Goal: Task Accomplishment & Management: Use online tool/utility

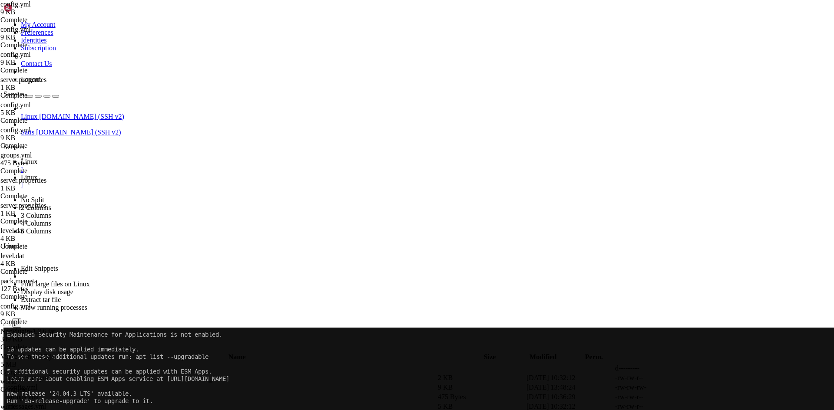
scroll to position [4, 1]
click at [94, 349] on div "submit" at bounding box center [94, 349] width 0 height 0
drag, startPoint x: 323, startPoint y: 298, endPoint x: 284, endPoint y: 285, distance: 40.9
click at [11, 365] on span " .." at bounding box center [8, 368] width 6 height 7
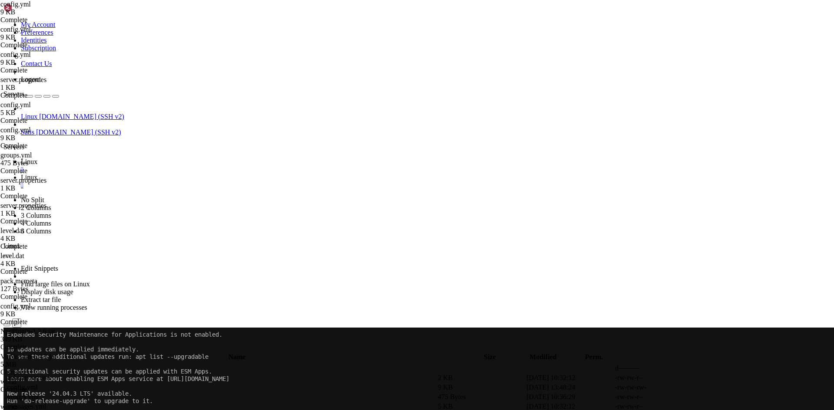
click at [11, 365] on span " .." at bounding box center [8, 368] width 6 height 7
type input "/home/netzwerk/lobby/plugins"
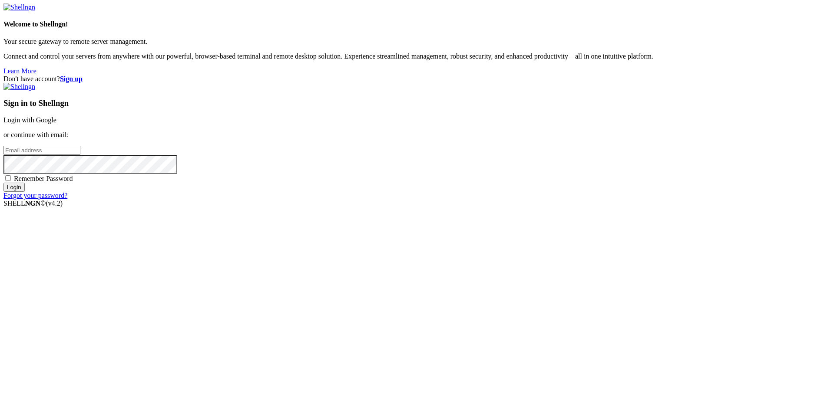
click at [56, 124] on link "Login with Google" at bounding box center [29, 119] width 53 height 7
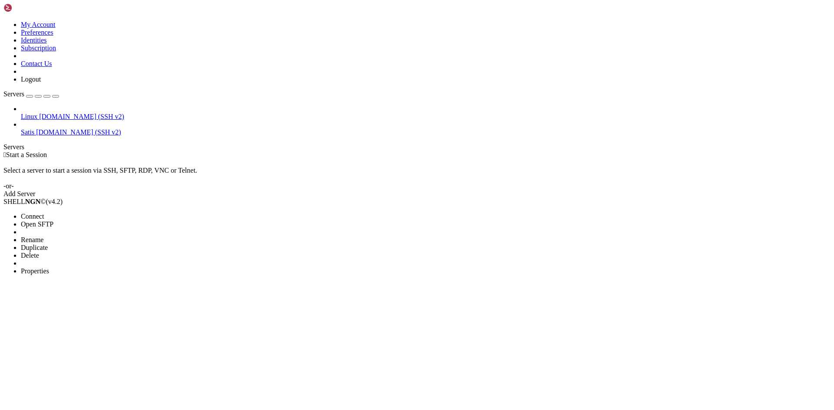
click at [53, 221] on span "Open SFTP" at bounding box center [37, 224] width 33 height 7
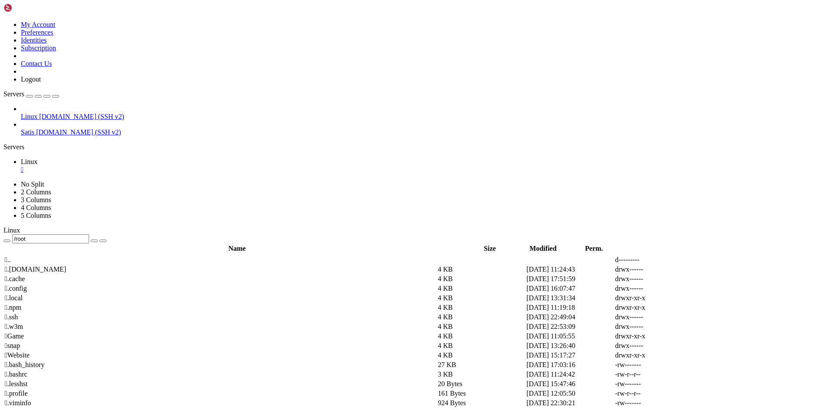
click at [11, 256] on span " .." at bounding box center [8, 259] width 6 height 7
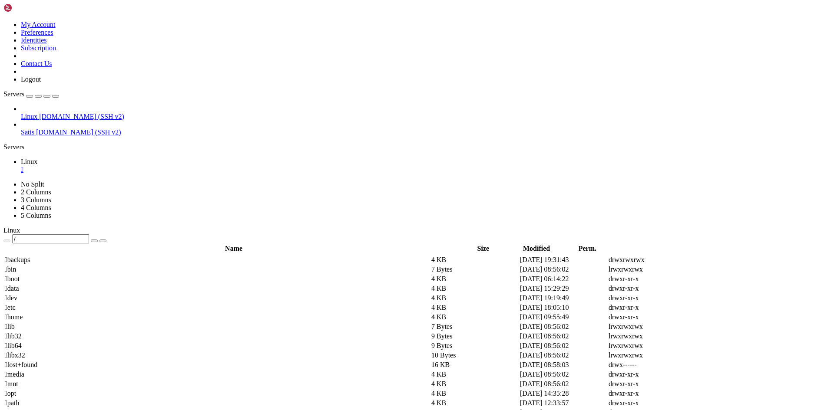
click at [148, 313] on td " home" at bounding box center [216, 317] width 425 height 9
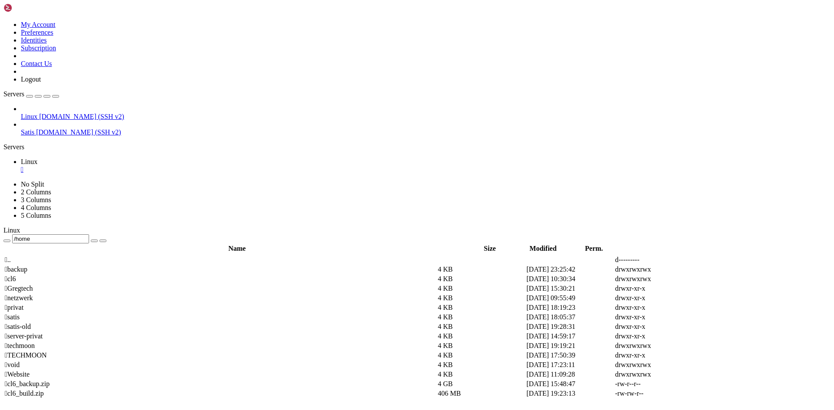
click at [33, 294] on span " netzwerk" at bounding box center [19, 297] width 28 height 7
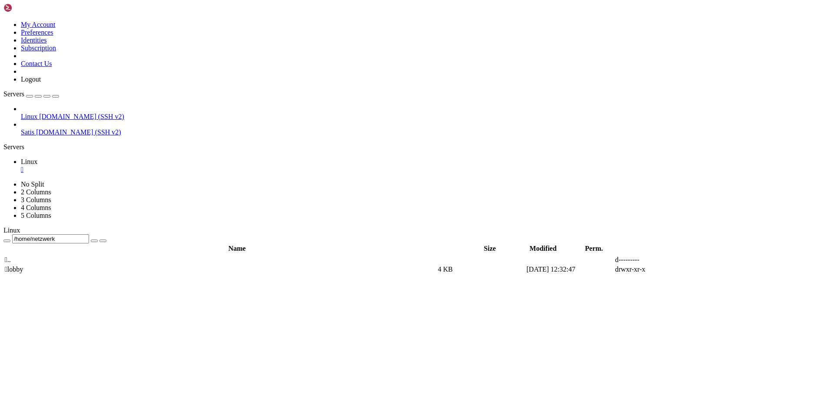
click at [23, 266] on span " lobby" at bounding box center [14, 269] width 18 height 7
type input "/home/netzwerk/lobby"
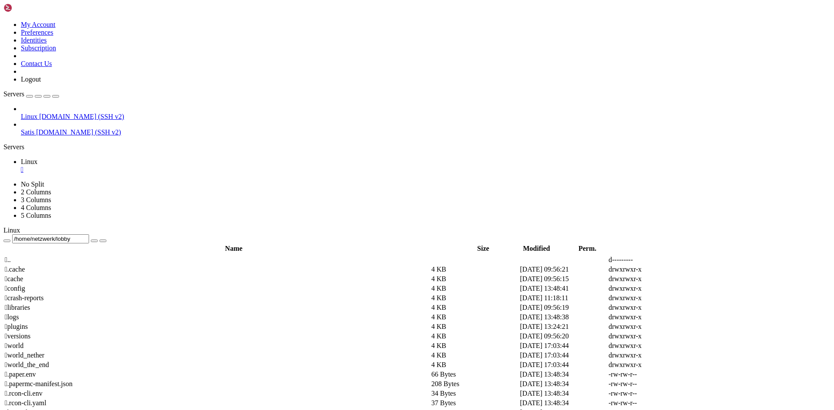
scroll to position [217, 0]
drag, startPoint x: 180, startPoint y: 308, endPoint x: 169, endPoint y: 310, distance: 10.6
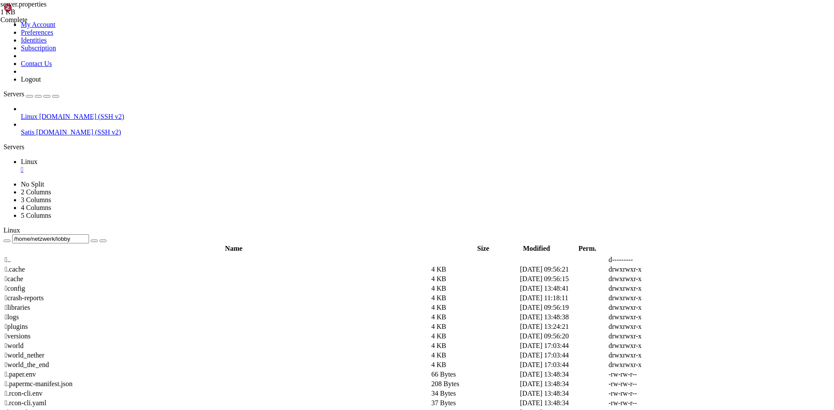
drag, startPoint x: 178, startPoint y: 305, endPoint x: 167, endPoint y: 305, distance: 10.9
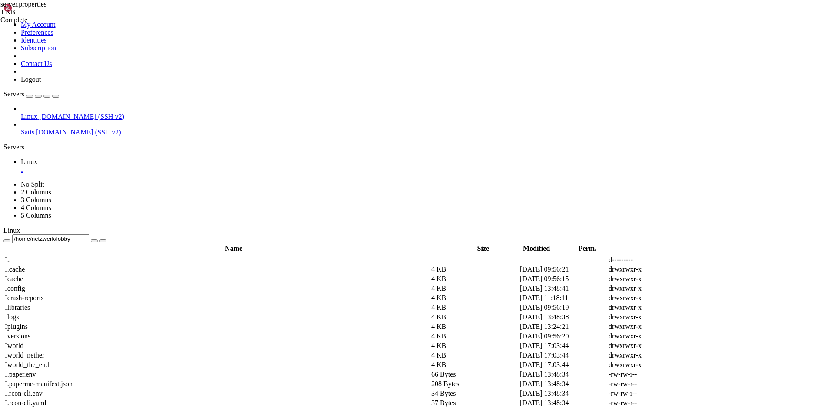
drag, startPoint x: 195, startPoint y: 303, endPoint x: 181, endPoint y: 303, distance: 13.9
type textarea "spawn-animals=false"
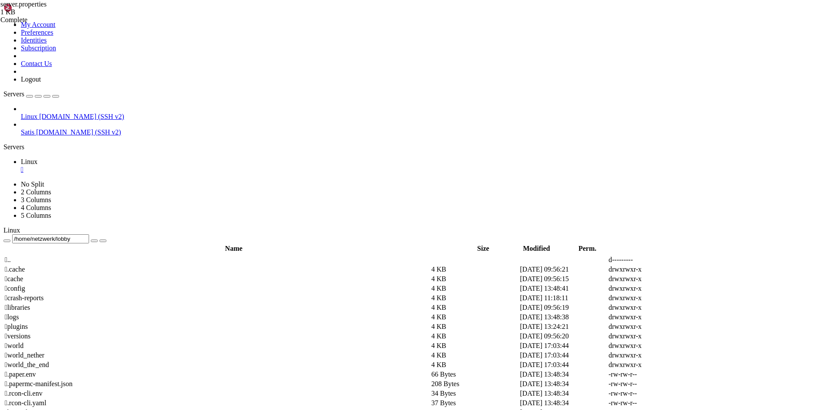
scroll to position [0, 0]
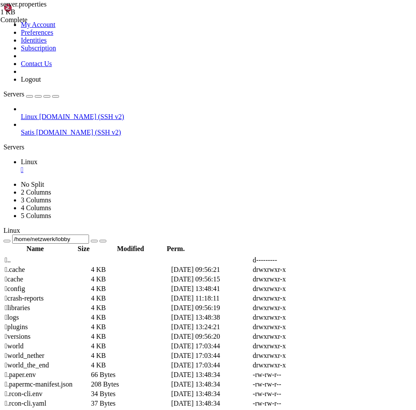
click at [90, 256] on td " .." at bounding box center [47, 260] width 86 height 9
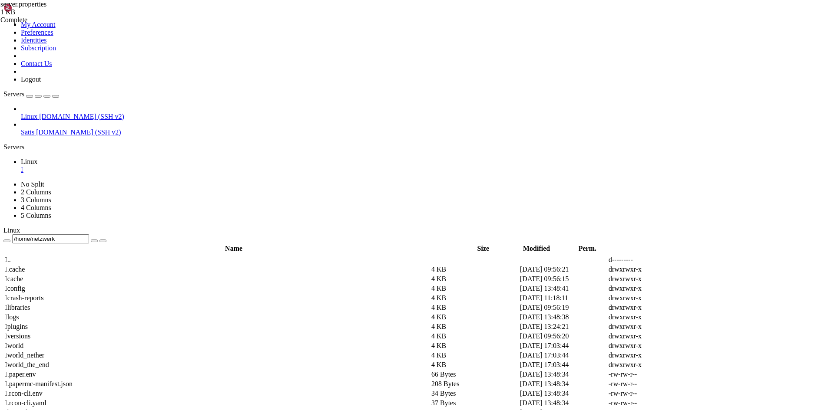
click at [94, 241] on div "submit" at bounding box center [94, 241] width 0 height 0
click at [11, 256] on span " .." at bounding box center [8, 259] width 6 height 7
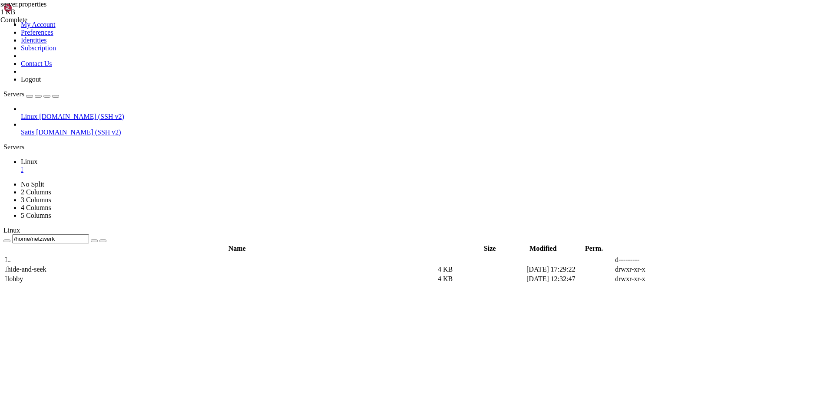
click at [46, 266] on span " hide-and-seek" at bounding box center [26, 269] width 42 height 7
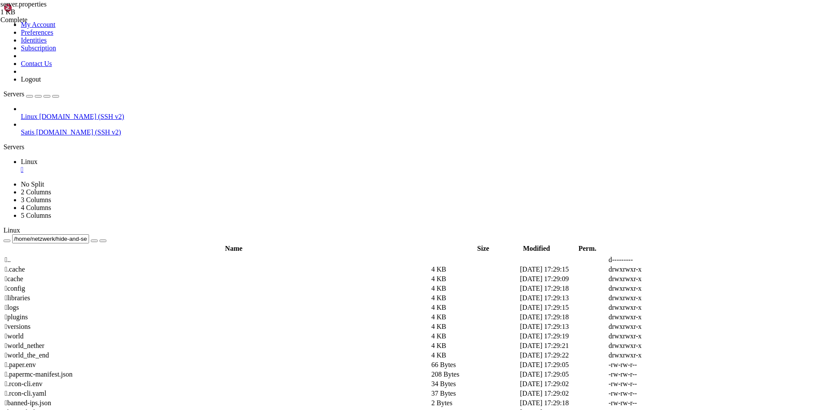
click at [148, 313] on td " plugins" at bounding box center [216, 317] width 425 height 9
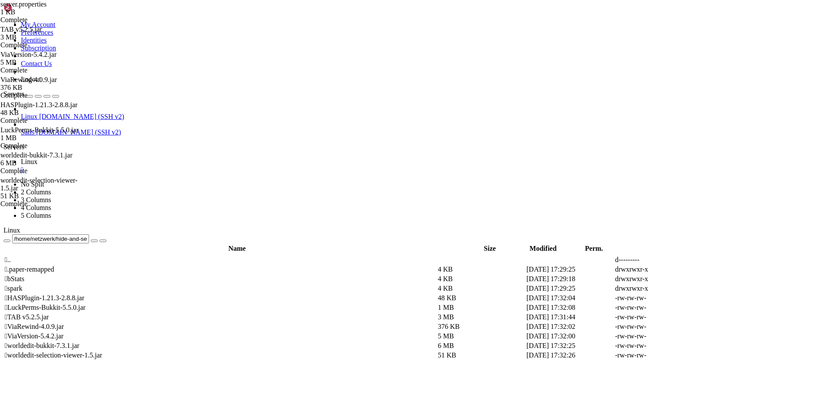
click at [146, 256] on td " .." at bounding box center [220, 260] width 432 height 9
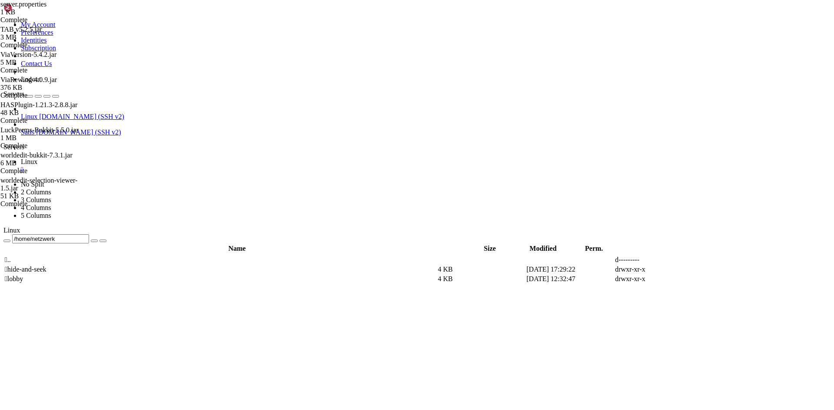
click at [169, 275] on td " lobby" at bounding box center [220, 279] width 432 height 9
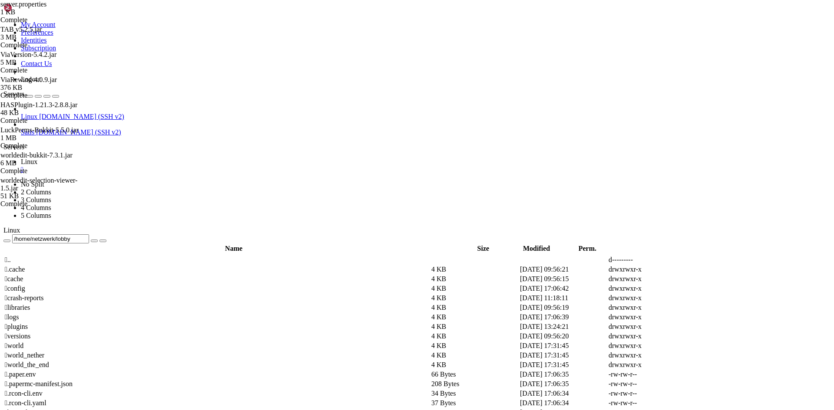
click at [28, 323] on span " plugins" at bounding box center [16, 326] width 23 height 7
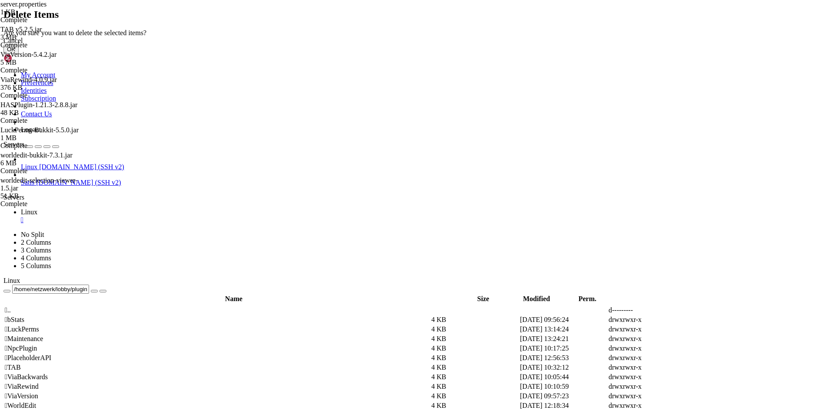
click at [19, 54] on button "OK" at bounding box center [10, 49] width 15 height 9
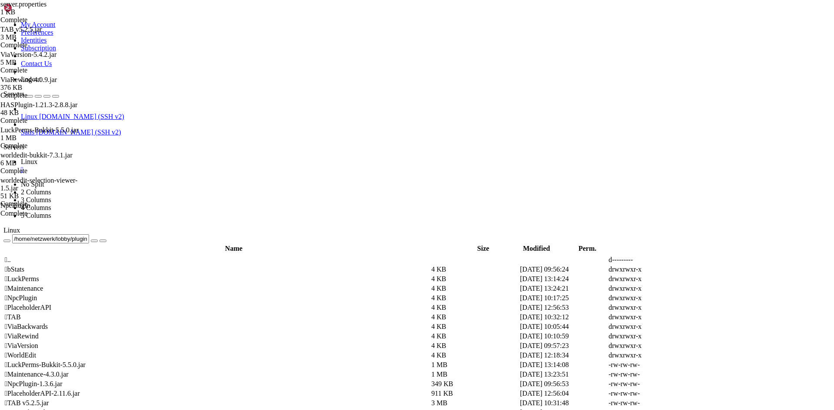
scroll to position [0, 0]
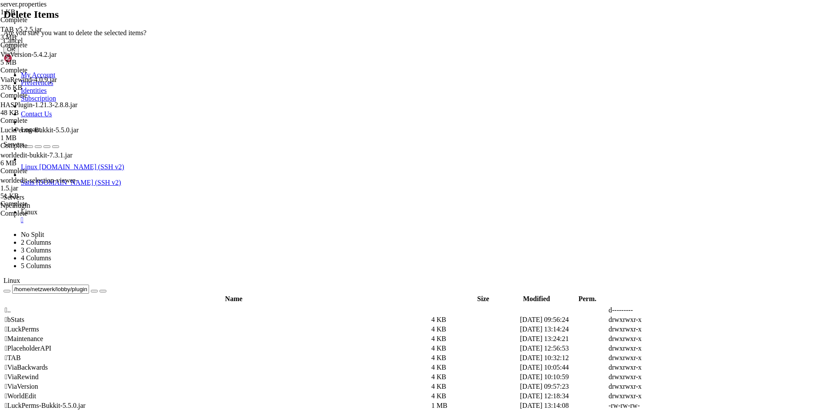
click at [19, 54] on button "OK" at bounding box center [10, 49] width 15 height 9
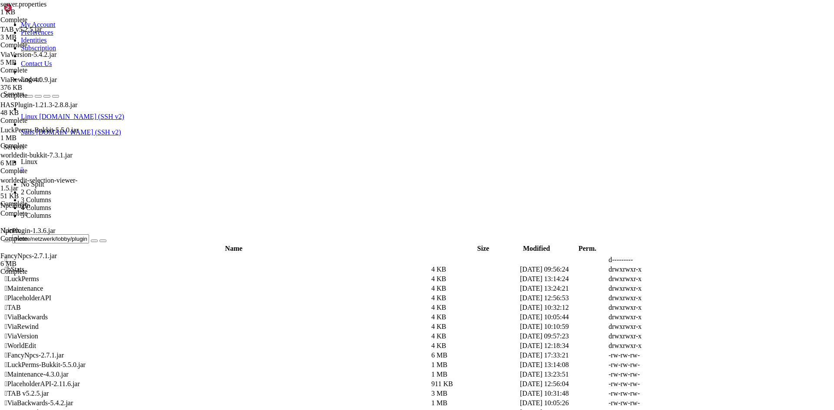
click at [11, 256] on span " .." at bounding box center [8, 259] width 6 height 7
type input "/home/netzwerk/lobby"
click at [11, 256] on span " .." at bounding box center [8, 259] width 6 height 7
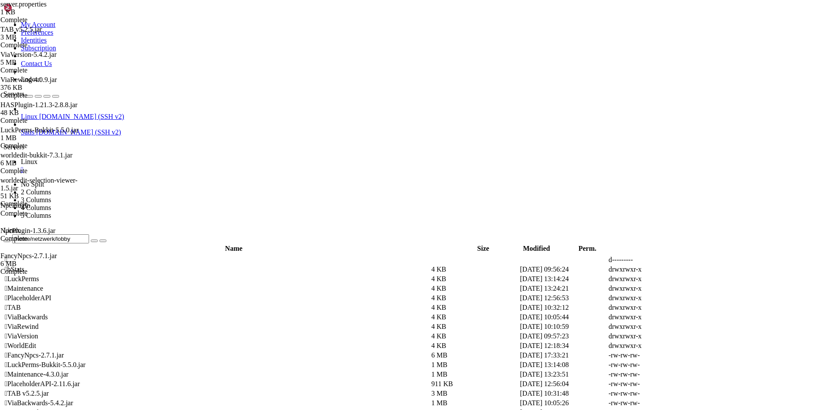
click at [11, 256] on span " .." at bounding box center [8, 259] width 6 height 7
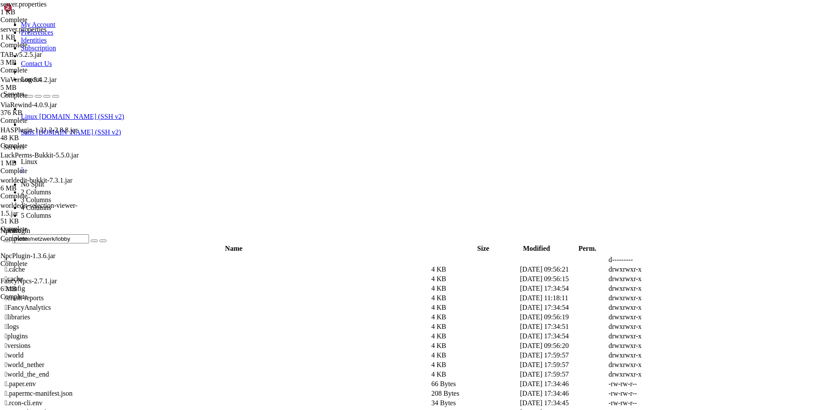
drag, startPoint x: 175, startPoint y: 61, endPoint x: 165, endPoint y: 60, distance: 10.0
drag, startPoint x: 182, startPoint y: 145, endPoint x: 390, endPoint y: 149, distance: 208.0
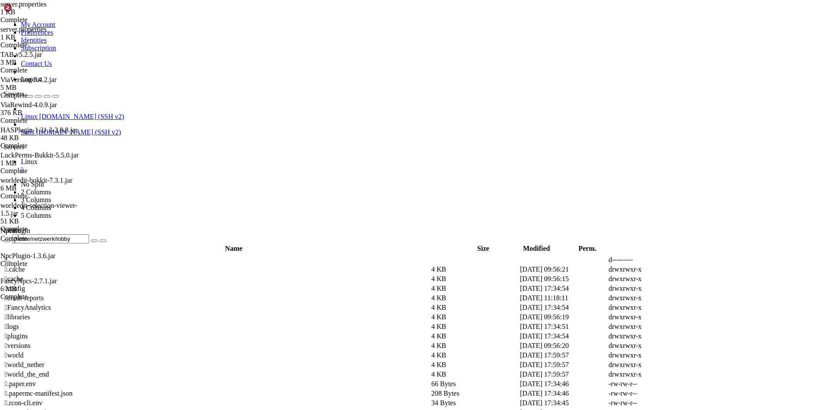
drag, startPoint x: 184, startPoint y: 320, endPoint x: 176, endPoint y: 319, distance: 7.8
type textarea "spawn-protection=1600"
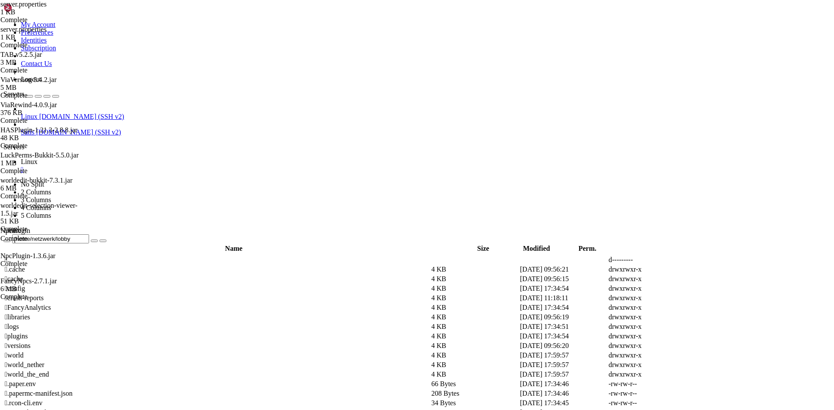
scroll to position [0, 0]
click at [11, 256] on span " .." at bounding box center [8, 259] width 6 height 7
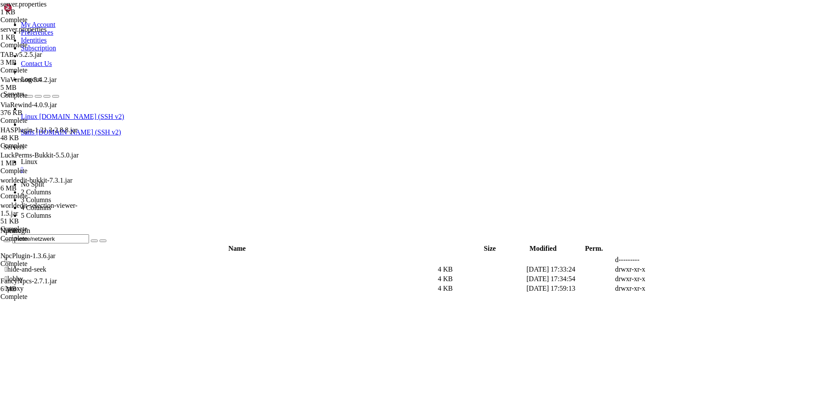
click at [23, 285] on span " proxy" at bounding box center [14, 288] width 19 height 7
type input "/home/netzwerk/proxy"
click at [703, 270] on icon at bounding box center [703, 270] width 0 height 0
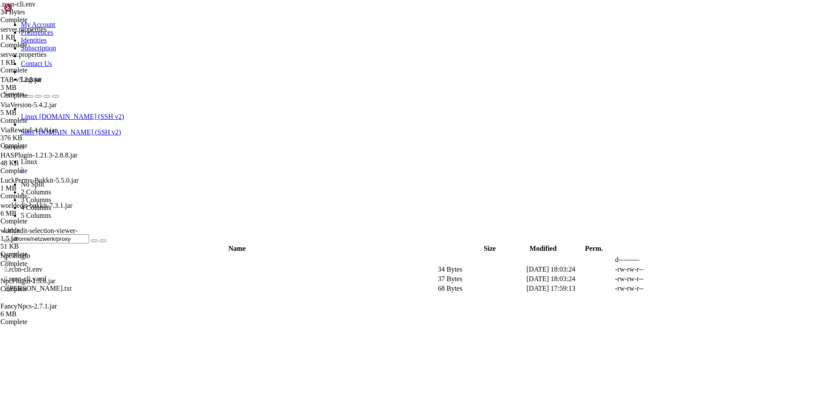
type textarea "password=c34aaee14bb9574ca1984f6c"
click at [165, 256] on td " .." at bounding box center [220, 260] width 432 height 9
click at [94, 241] on div "submit" at bounding box center [94, 241] width 0 height 0
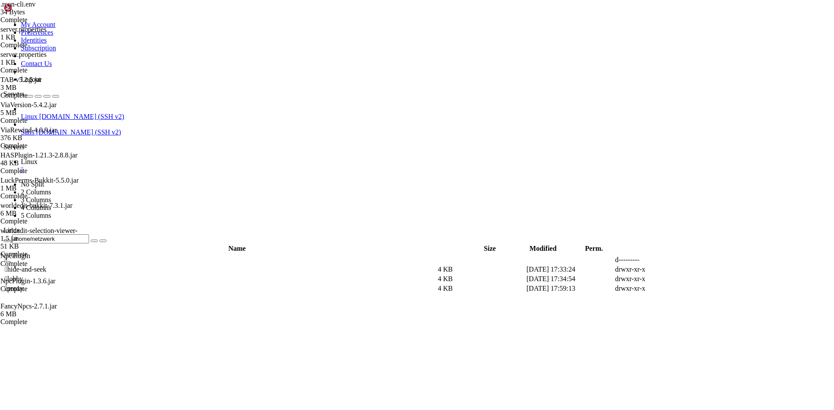
click at [94, 241] on div "submit" at bounding box center [94, 241] width 0 height 0
click at [23, 285] on span " proxy" at bounding box center [14, 288] width 19 height 7
type input "/home/netzwerk/proxy"
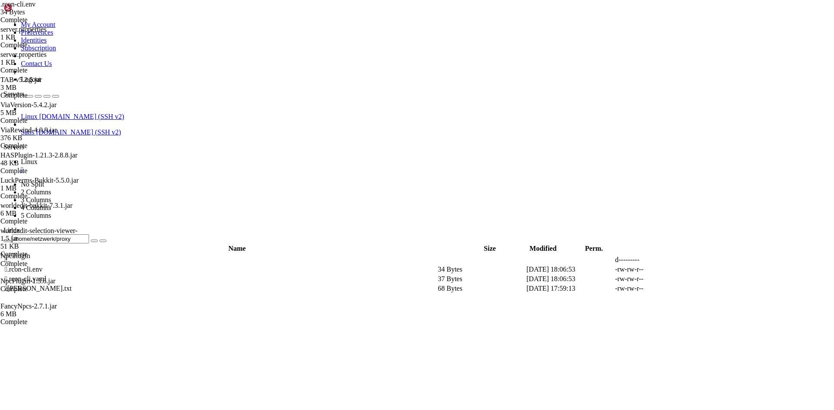
click at [94, 241] on div "submit" at bounding box center [94, 241] width 0 height 0
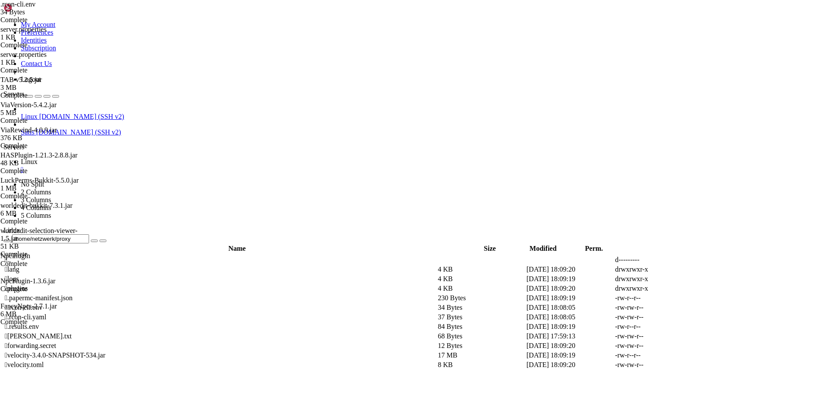
click at [44, 361] on span " velocity.toml" at bounding box center [24, 364] width 39 height 7
click at [703, 365] on icon at bounding box center [703, 365] width 0 height 0
drag, startPoint x: 183, startPoint y: 246, endPoint x: 196, endPoint y: 247, distance: 13.5
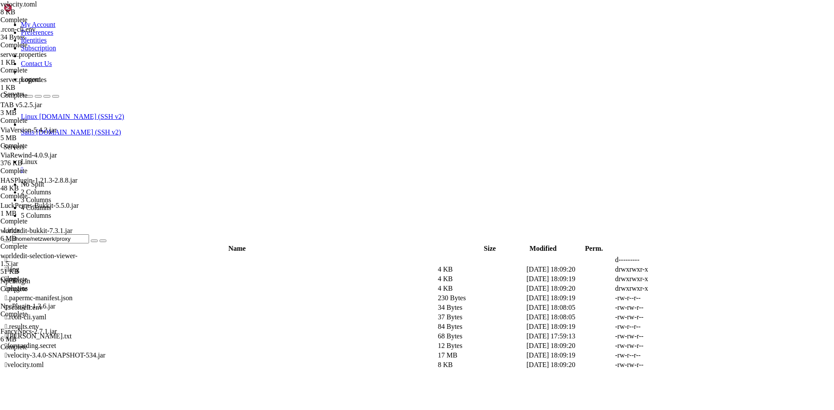
drag, startPoint x: 138, startPoint y: 251, endPoint x: 154, endPoint y: 252, distance: 16.1
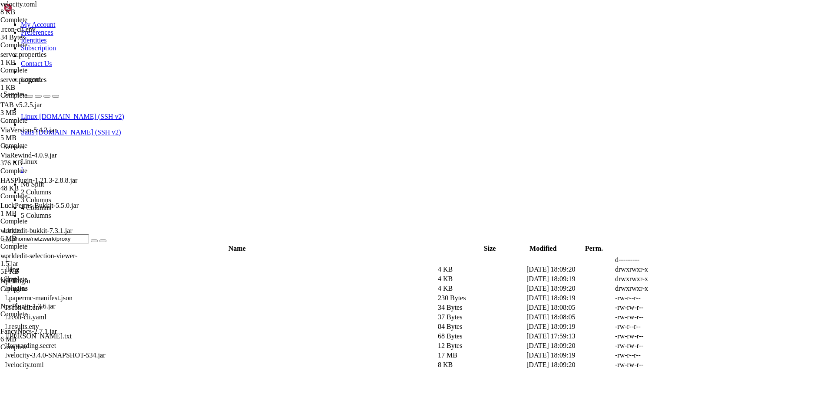
drag, startPoint x: 178, startPoint y: 251, endPoint x: 191, endPoint y: 253, distance: 13.5
drag, startPoint x: 133, startPoint y: 255, endPoint x: 208, endPoint y: 257, distance: 75.6
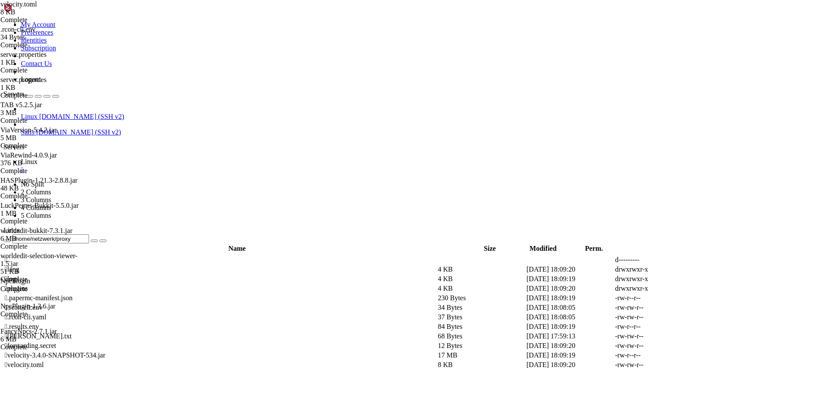
type textarea "minigames = "[TECHNICAL_ID]""
drag, startPoint x: 205, startPoint y: 257, endPoint x: 201, endPoint y: 258, distance: 4.4
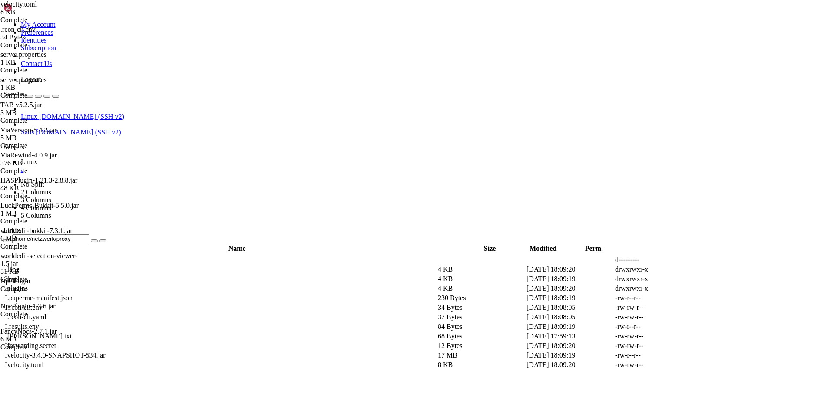
type textarea "# In what order we should try servers when a player logs in or is kicked from a…"
click at [703, 365] on icon at bounding box center [703, 365] width 0 height 0
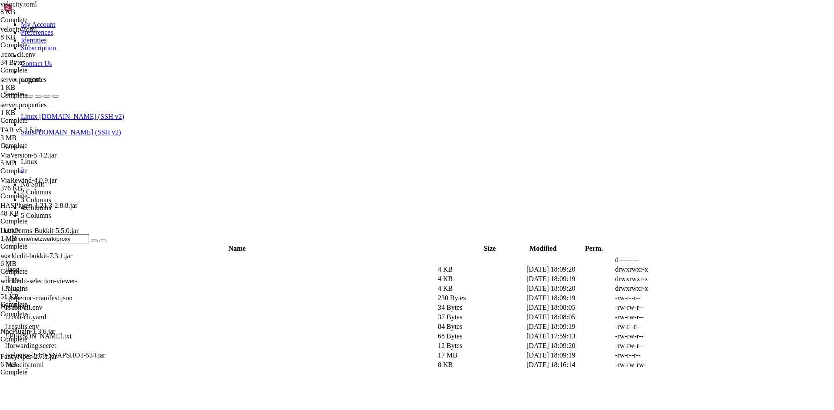
drag, startPoint x: 172, startPoint y: 63, endPoint x: 184, endPoint y: 65, distance: 11.9
type textarea "bind = "[TECHNICAL_ID]""
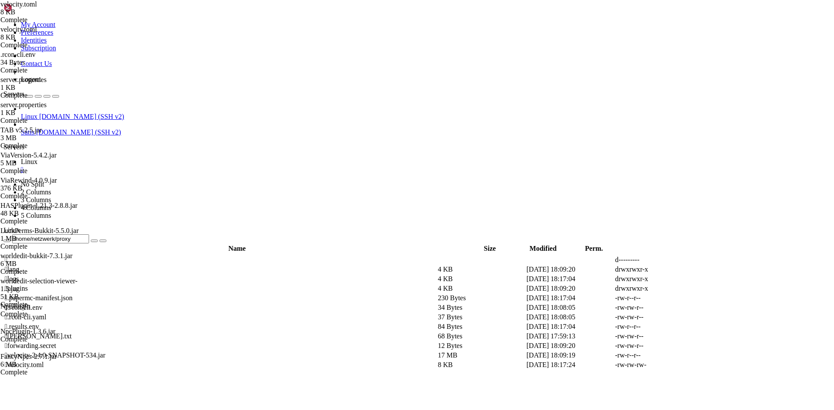
click at [703, 365] on icon at bounding box center [703, 365] width 0 height 0
drag, startPoint x: 128, startPoint y: 43, endPoint x: 191, endPoint y: 146, distance: 120.4
drag, startPoint x: 130, startPoint y: 43, endPoint x: 620, endPoint y: 407, distance: 610.7
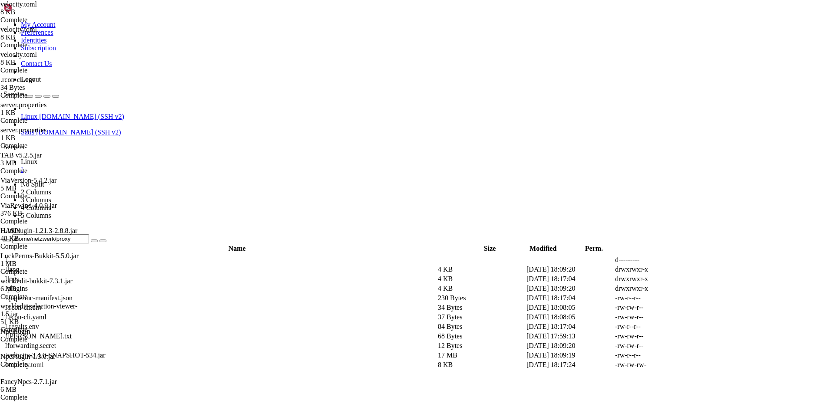
click at [620, 407] on div "Loading... My Account Preferences Identities Subscription Contact Us Logout Ser…" at bounding box center [416, 340] width 827 height 674
type textarea "show-plugins = false"
paste textarea "port = 25577"
drag, startPoint x: 169, startPoint y: 198, endPoint x: 154, endPoint y: 198, distance: 15.2
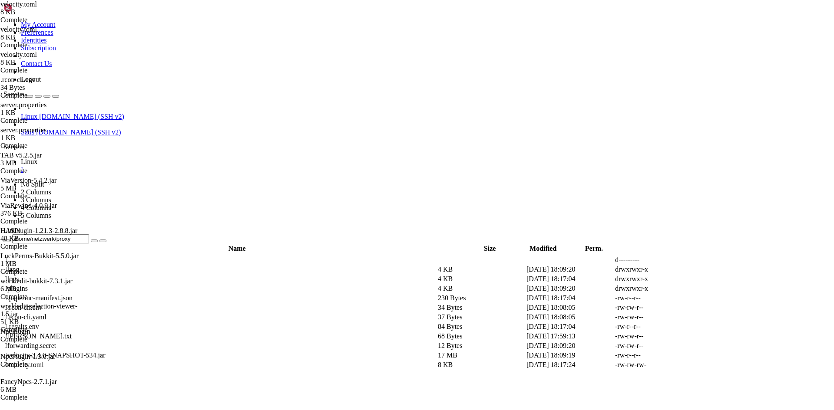
type textarea "port = 25577"
drag, startPoint x: 201, startPoint y: 100, endPoint x: 188, endPoint y: 100, distance: 12.2
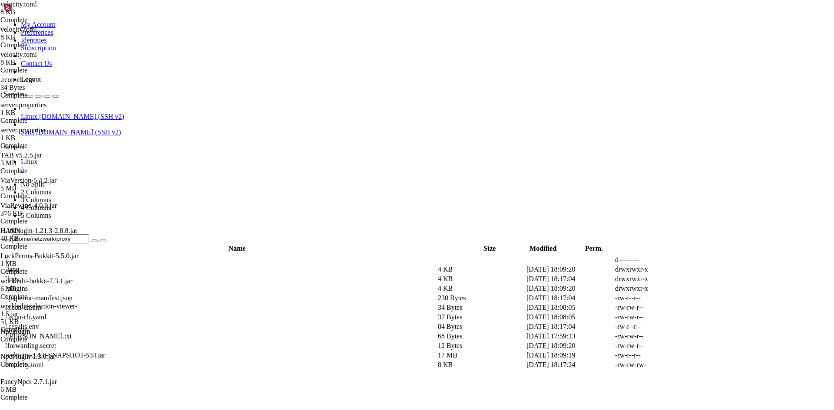
type textarea "paper1 = "[TECHNICAL_ID]""
drag, startPoint x: 808, startPoint y: 26, endPoint x: 771, endPoint y: 22, distance: 37.6
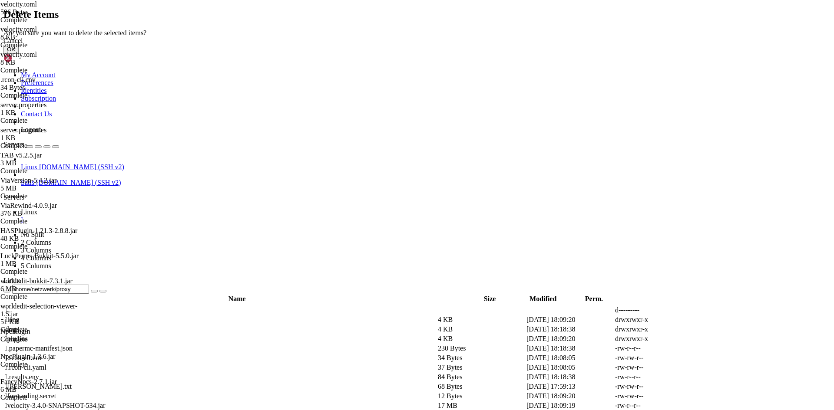
click at [19, 54] on button "OK" at bounding box center [10, 49] width 15 height 9
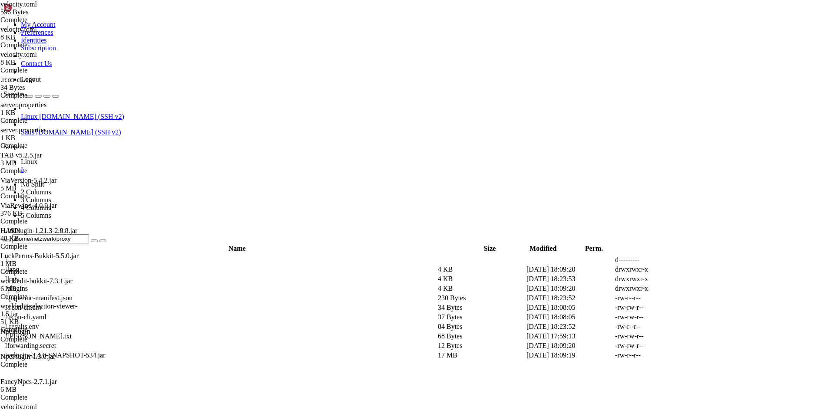
click at [94, 241] on div "submit" at bounding box center [94, 241] width 0 height 0
click at [703, 365] on icon at bounding box center [703, 365] width 0 height 0
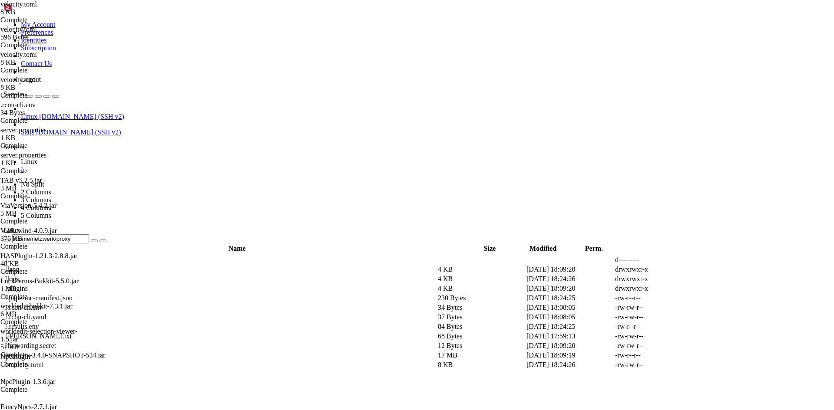
drag, startPoint x: 185, startPoint y: 64, endPoint x: 172, endPoint y: 64, distance: 12.2
drag, startPoint x: 183, startPoint y: 299, endPoint x: 196, endPoint y: 299, distance: 13.5
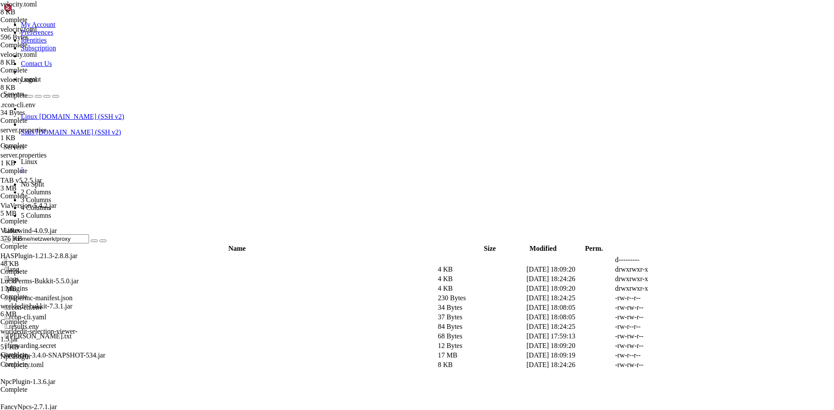
scroll to position [0, 5]
drag, startPoint x: 191, startPoint y: 303, endPoint x: 204, endPoint y: 303, distance: 13.0
drag, startPoint x: 209, startPoint y: 309, endPoint x: 134, endPoint y: 310, distance: 74.7
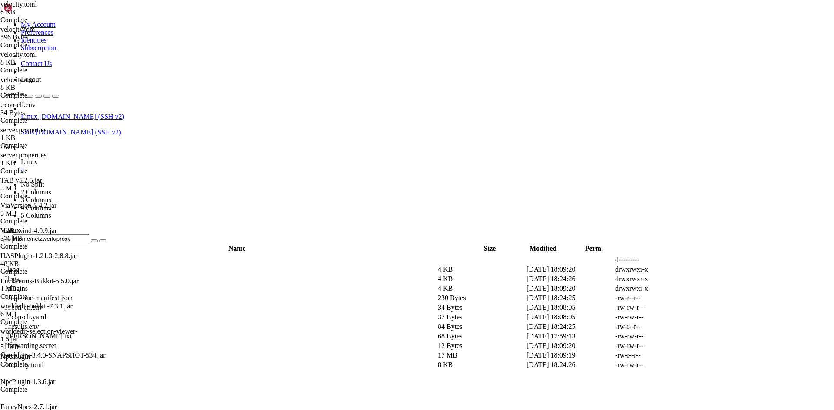
type textarea "minigames = "[TECHNICAL_ID]""
click at [703, 365] on icon at bounding box center [703, 365] width 0 height 0
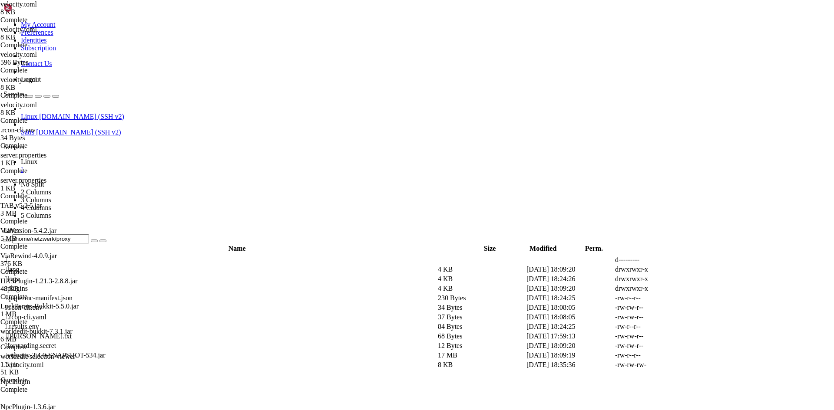
drag, startPoint x: 151, startPoint y: 62, endPoint x: 171, endPoint y: 65, distance: 20.2
type textarea "bind = "[TECHNICAL_ID]""
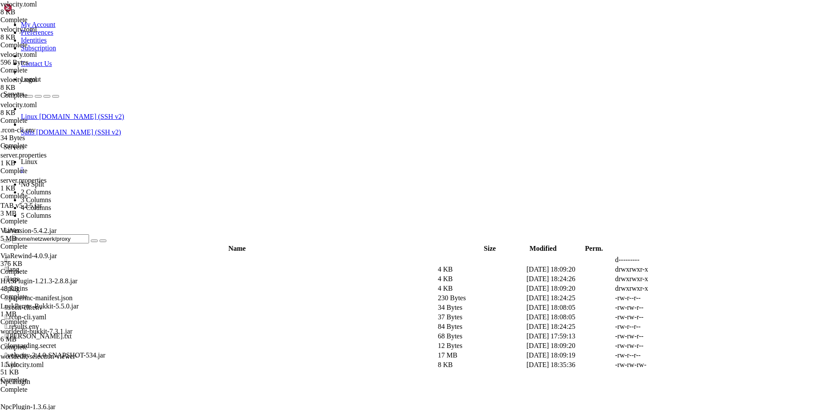
click at [11, 256] on span " .." at bounding box center [8, 259] width 6 height 7
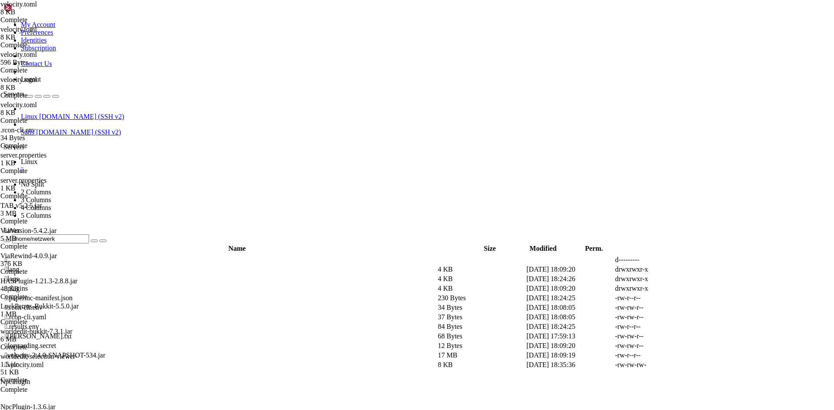
drag, startPoint x: 505, startPoint y: 127, endPoint x: 498, endPoint y: 127, distance: 6.9
click at [11, 256] on span " .." at bounding box center [8, 259] width 6 height 7
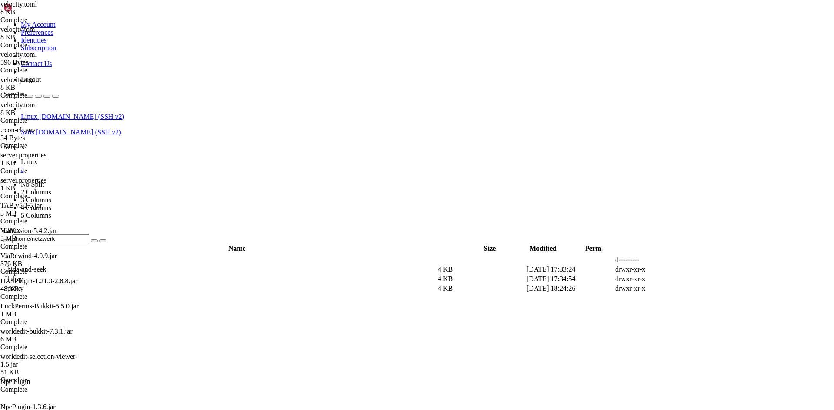
click at [23, 275] on span " lobby" at bounding box center [14, 278] width 18 height 7
type input "/home/netzwerk/lobby"
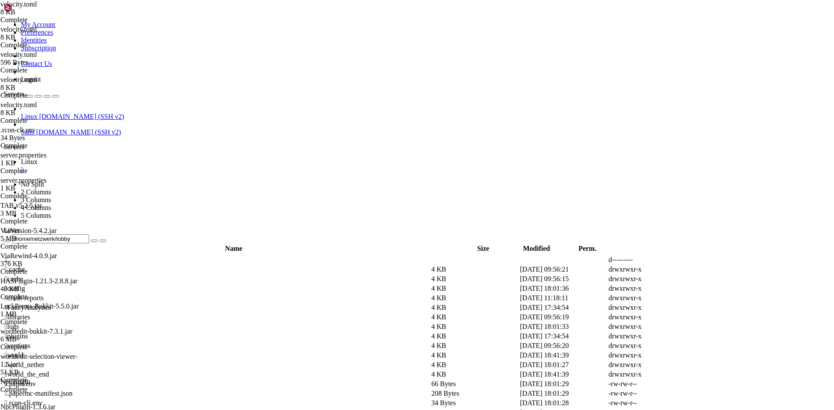
scroll to position [282, 0]
drag, startPoint x: 183, startPoint y: 195, endPoint x: 166, endPoint y: 195, distance: 16.9
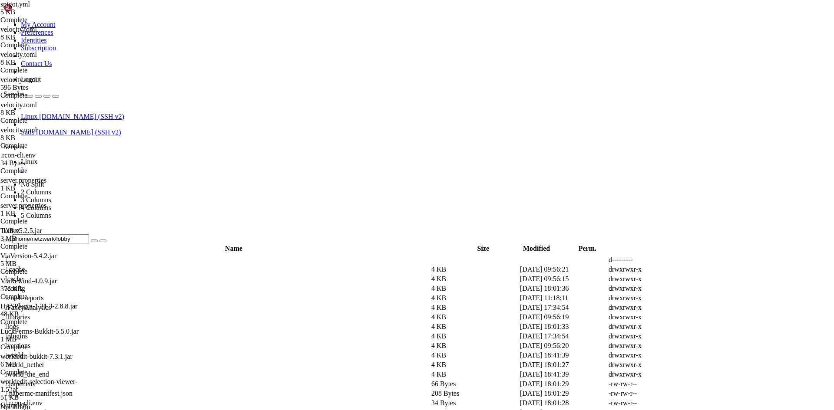
type textarea "bungeecord: true"
drag, startPoint x: 216, startPoint y: 29, endPoint x: 183, endPoint y: 30, distance: 33.4
click at [89, 234] on input "/home/netzwerk/lobby" at bounding box center [50, 238] width 77 height 9
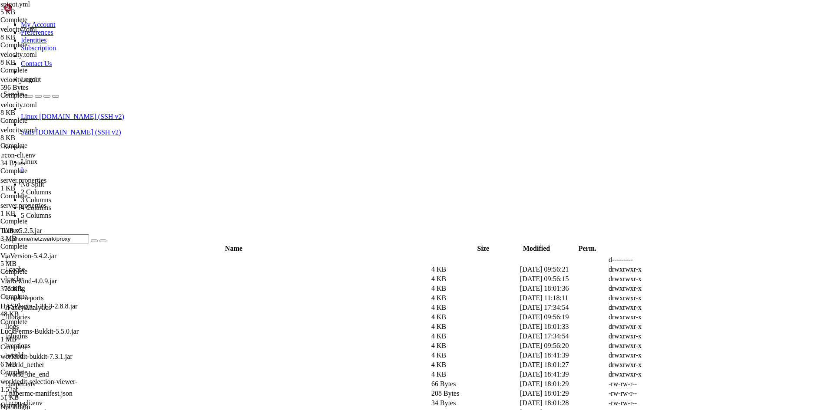
type input "/home/netzwerk/proxy"
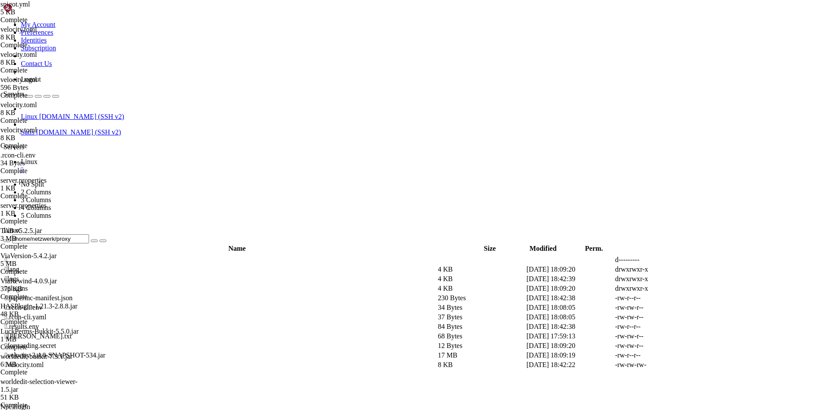
click at [703, 365] on icon at bounding box center [703, 365] width 0 height 0
drag, startPoint x: 132, startPoint y: 303, endPoint x: 155, endPoint y: 305, distance: 22.2
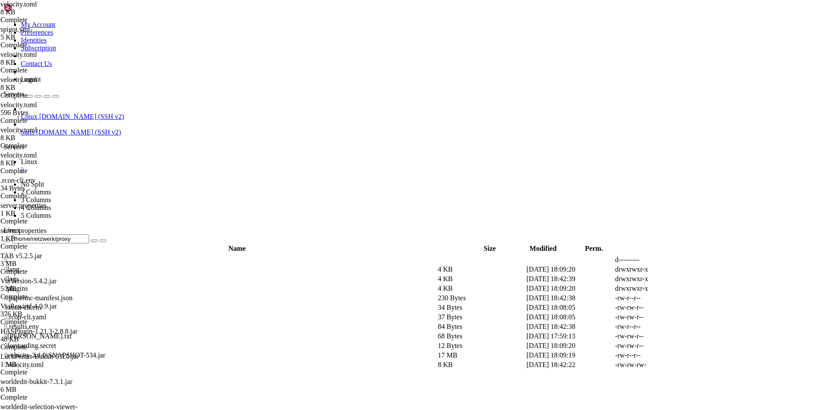
type textarea "HAS = "[TECHNICAL_ID]""
click at [703, 365] on icon at bounding box center [703, 365] width 0 height 0
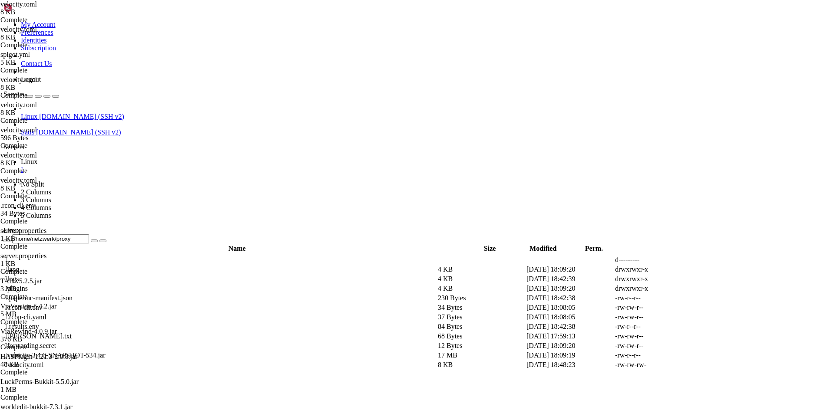
click at [187, 256] on td " .." at bounding box center [220, 260] width 432 height 9
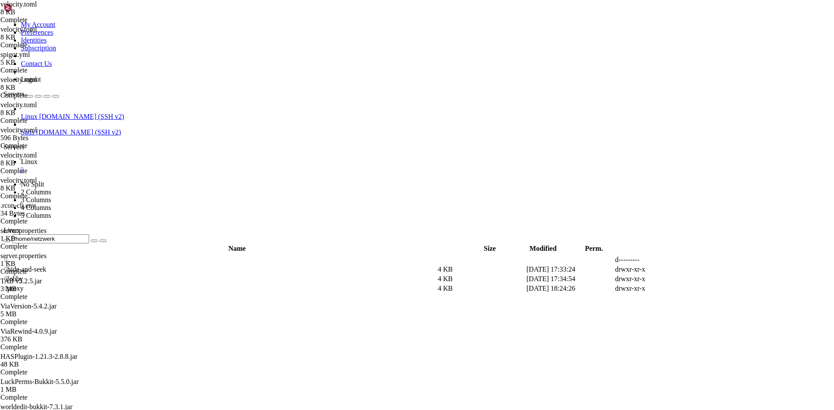
click at [179, 256] on td " .." at bounding box center [220, 260] width 432 height 9
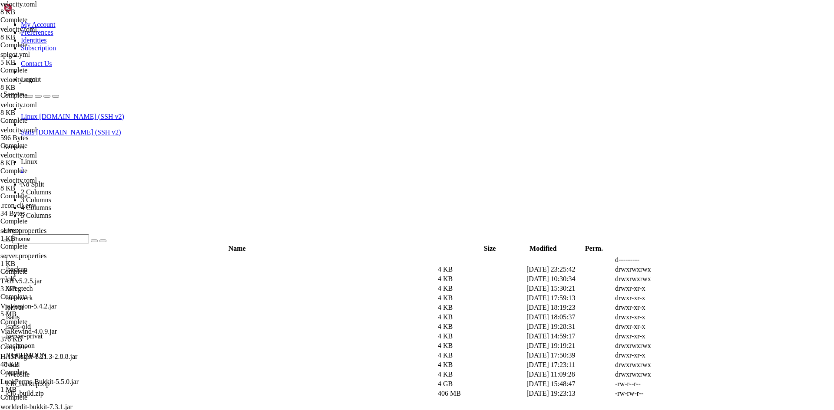
click at [171, 294] on td " netzwerk" at bounding box center [220, 298] width 432 height 9
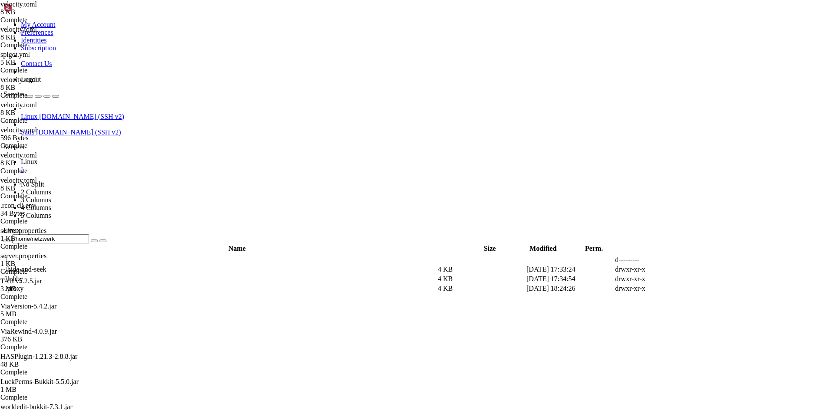
click at [168, 284] on td " proxy" at bounding box center [220, 288] width 432 height 9
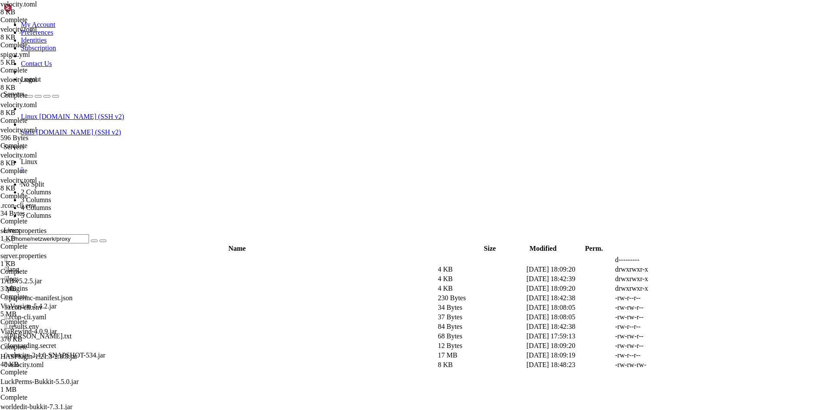
click at [159, 256] on td " .." at bounding box center [220, 260] width 432 height 9
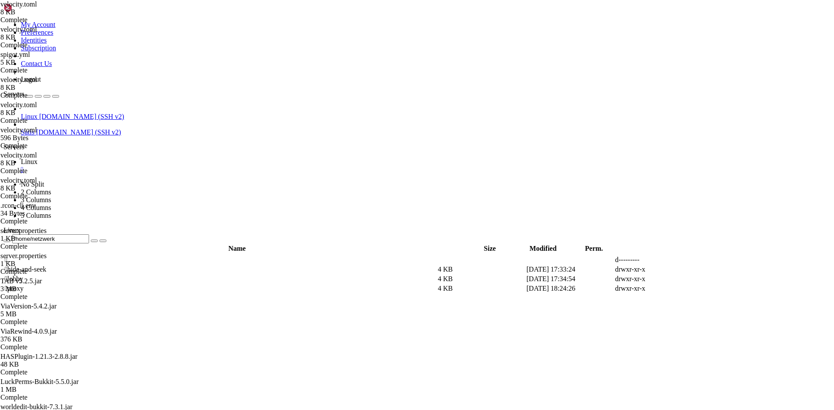
click at [23, 275] on span " lobby" at bounding box center [14, 278] width 18 height 7
type input "/home/netzwerk/lobby"
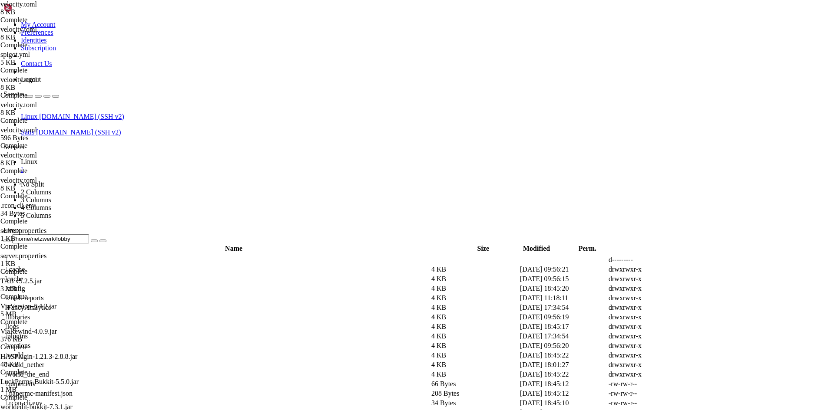
scroll to position [282, 0]
type textarea "bungeecord: true"
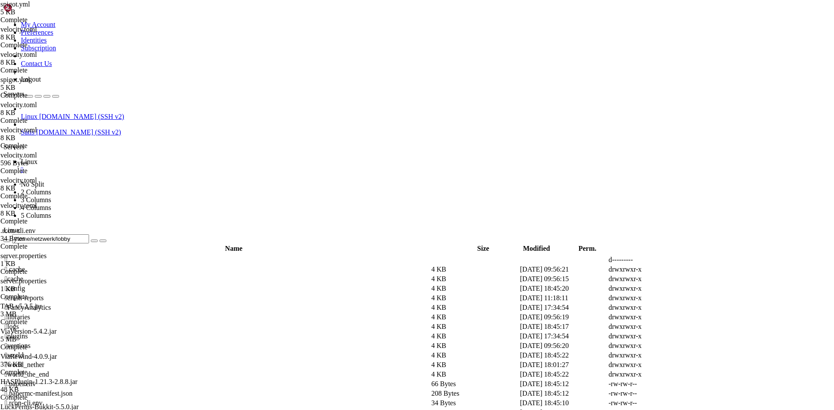
scroll to position [0, 0]
click at [150, 256] on td " .." at bounding box center [216, 260] width 425 height 9
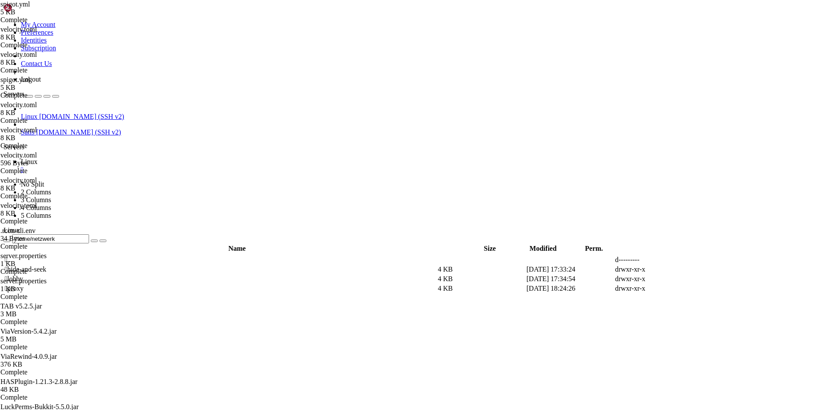
click at [46, 266] on span " hide-and-seek" at bounding box center [26, 269] width 42 height 7
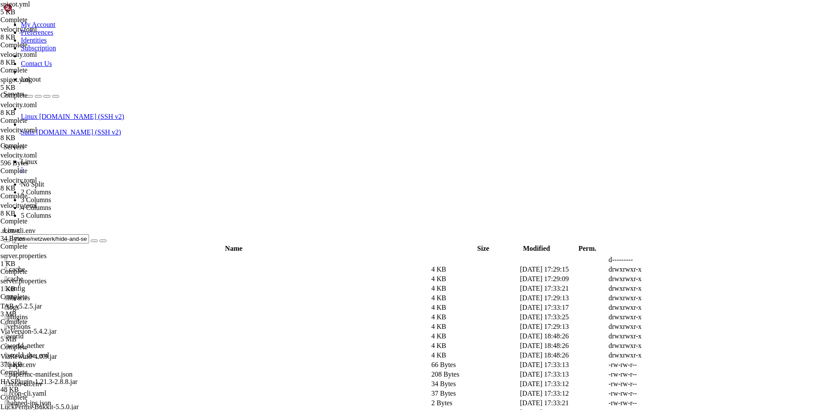
click at [11, 256] on span " .." at bounding box center [8, 259] width 6 height 7
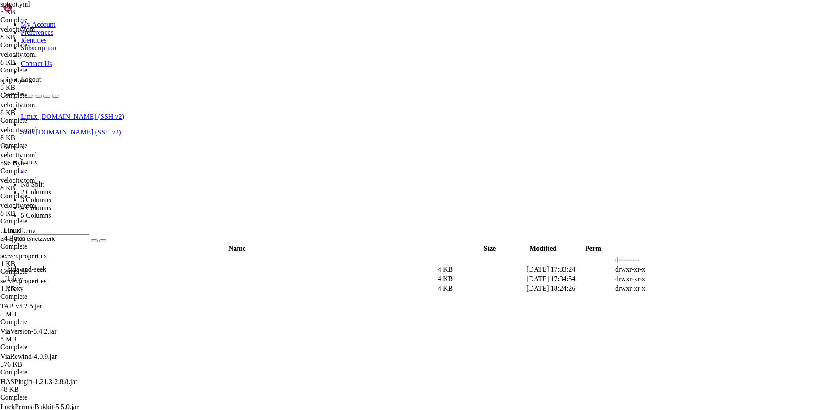
click at [23, 275] on span " lobby" at bounding box center [14, 278] width 18 height 7
type input "/home/netzwerk/lobby"
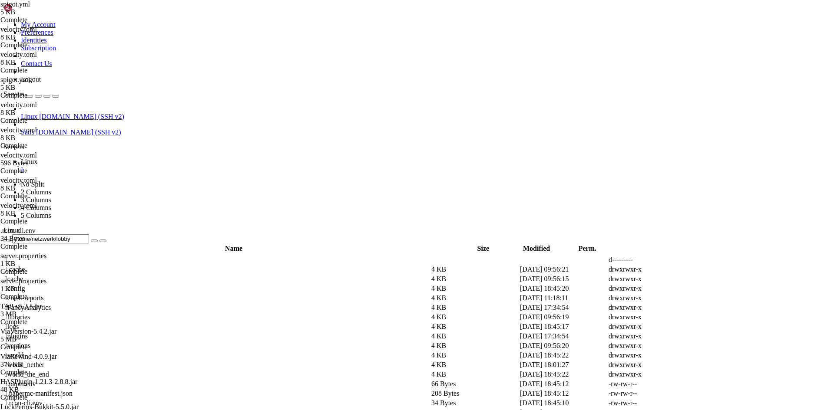
scroll to position [282, 0]
drag, startPoint x: 173, startPoint y: 221, endPoint x: 161, endPoint y: 221, distance: 12.2
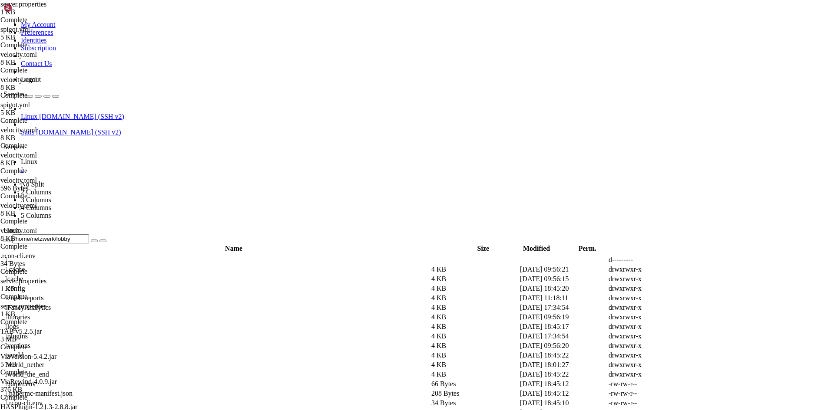
type textarea "online-mode=false"
click at [11, 256] on span " .." at bounding box center [8, 259] width 6 height 7
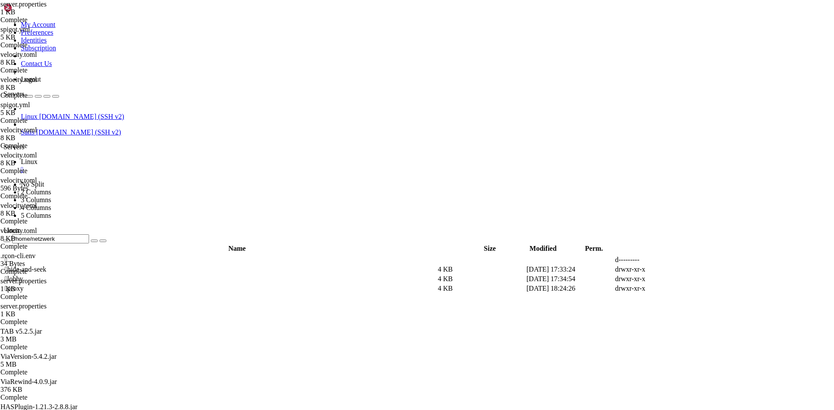
click at [168, 265] on td " hide-and-seek" at bounding box center [220, 269] width 432 height 9
type input "/home/netzwerk/hide-and-seek"
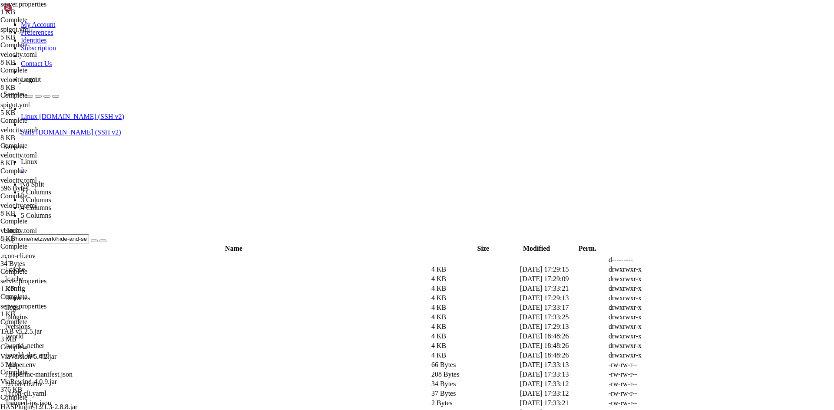
scroll to position [217, 0]
drag, startPoint x: 168, startPoint y: 208, endPoint x: 162, endPoint y: 208, distance: 5.7
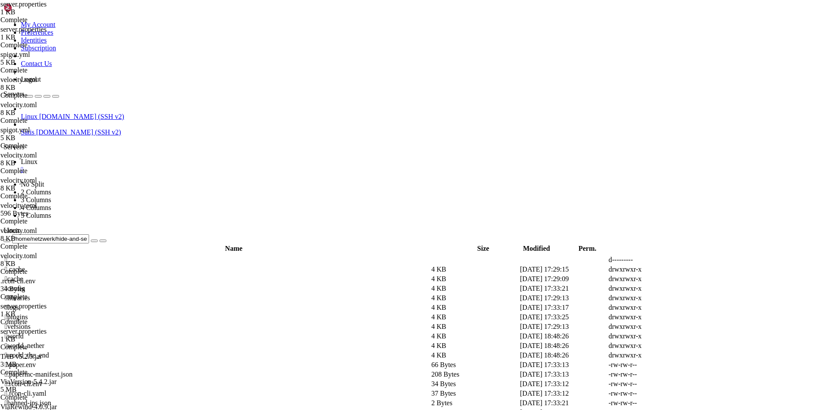
drag, startPoint x: 174, startPoint y: 236, endPoint x: 162, endPoint y: 236, distance: 12.2
type textarea "online-mode=false"
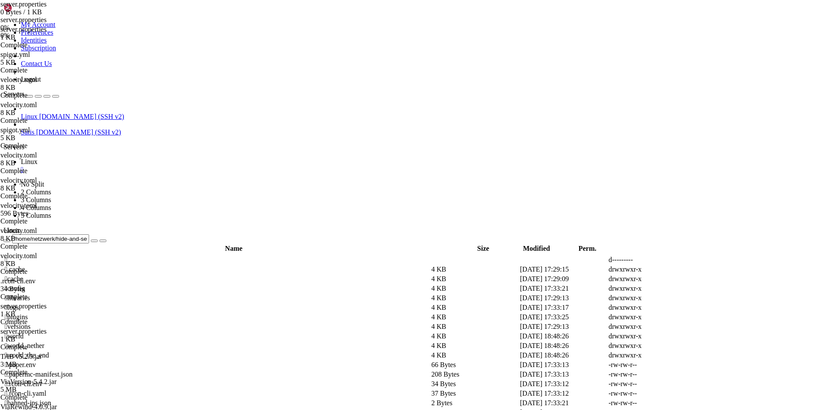
scroll to position [243, 0]
drag, startPoint x: 183, startPoint y: 147, endPoint x: 166, endPoint y: 149, distance: 17.1
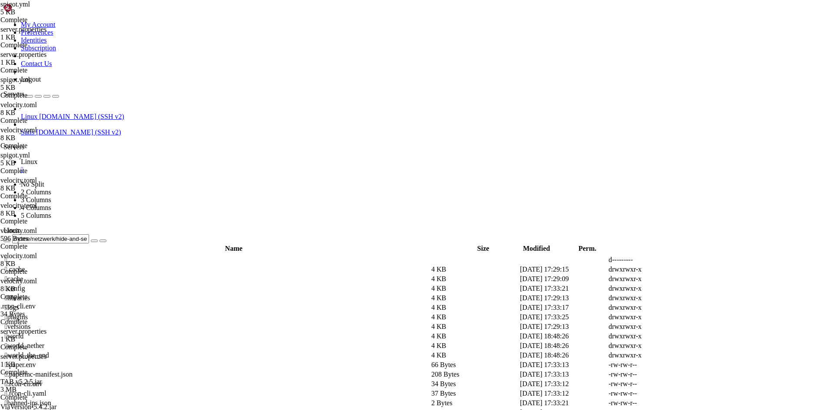
scroll to position [0, 3]
type textarea "bungeecord: true"
click at [169, 256] on td " .." at bounding box center [216, 260] width 425 height 9
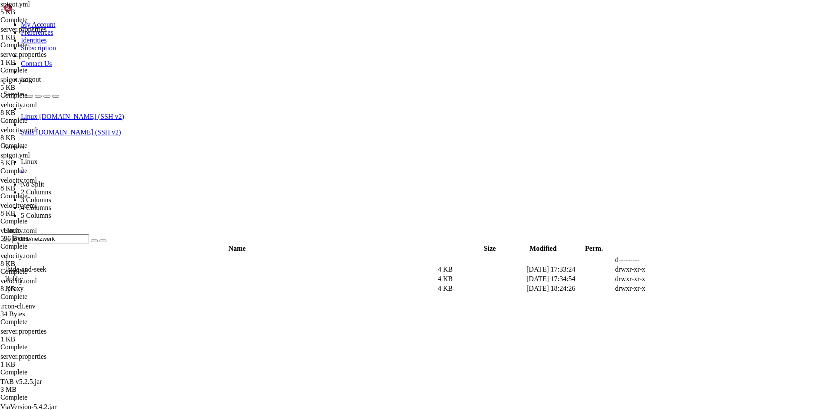
click at [23, 275] on span " lobby" at bounding box center [14, 278] width 18 height 7
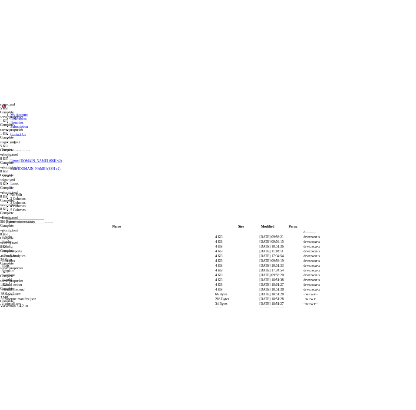
scroll to position [282, 0]
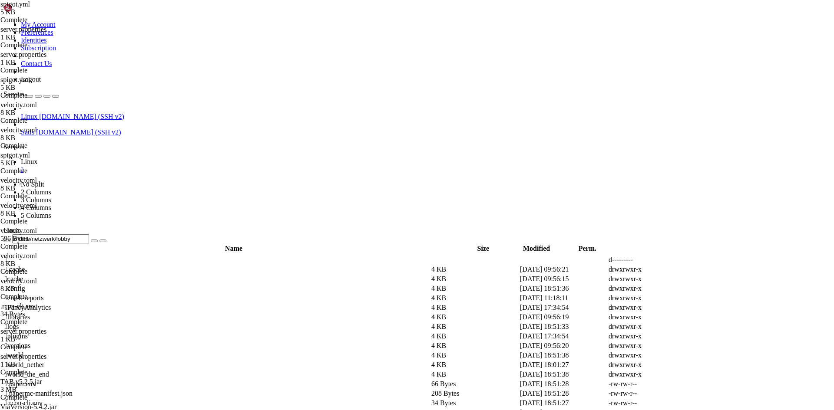
drag, startPoint x: 45, startPoint y: 293, endPoint x: 173, endPoint y: 289, distance: 128.1
click at [46, 136] on div "Linux [DOMAIN_NAME] (SSH v2) Satis [DOMAIN_NAME] (SSH v2)" at bounding box center [416, 120] width 827 height 31
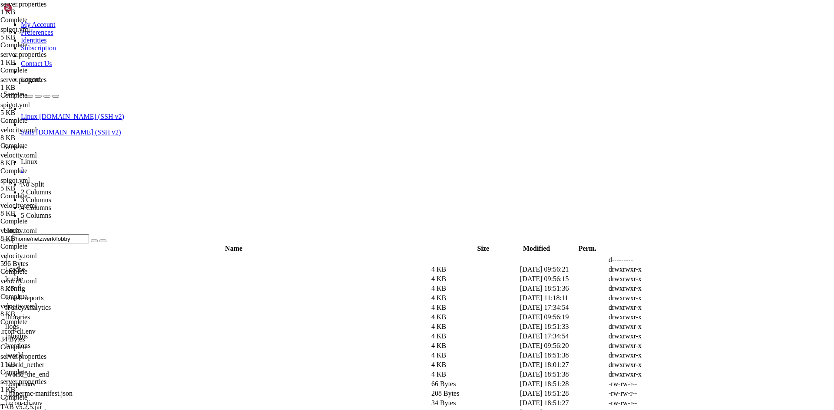
click at [697, 394] on icon at bounding box center [697, 394] width 0 height 0
click at [25, 285] on span " config" at bounding box center [15, 288] width 20 height 7
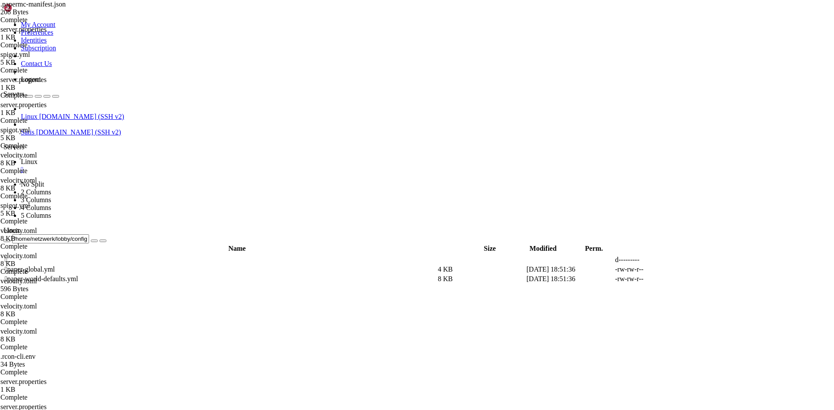
scroll to position [0, 0]
click at [703, 270] on link at bounding box center [703, 270] width 0 height 0
drag, startPoint x: 821, startPoint y: 29, endPoint x: 815, endPoint y: 33, distance: 6.6
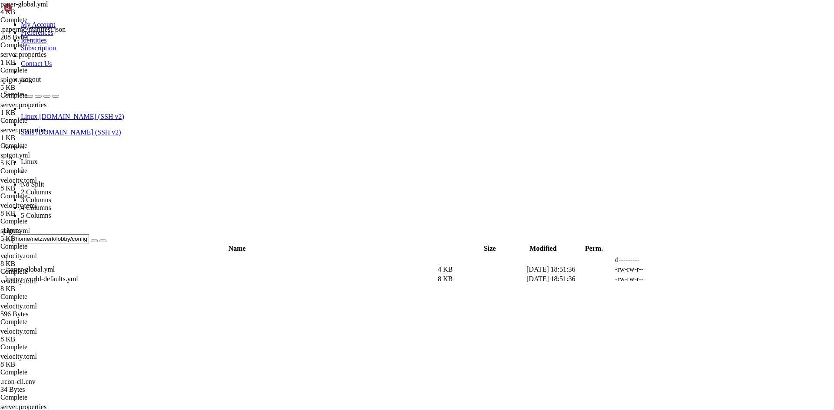
drag, startPoint x: 224, startPoint y: 30, endPoint x: 183, endPoint y: 31, distance: 40.8
click at [89, 234] on input "/home/netzwerk/lobby/config" at bounding box center [50, 238] width 77 height 9
drag, startPoint x: 181, startPoint y: 177, endPoint x: 157, endPoint y: 108, distance: 73.0
click at [160, 265] on td " hide-and-seek" at bounding box center [220, 269] width 432 height 9
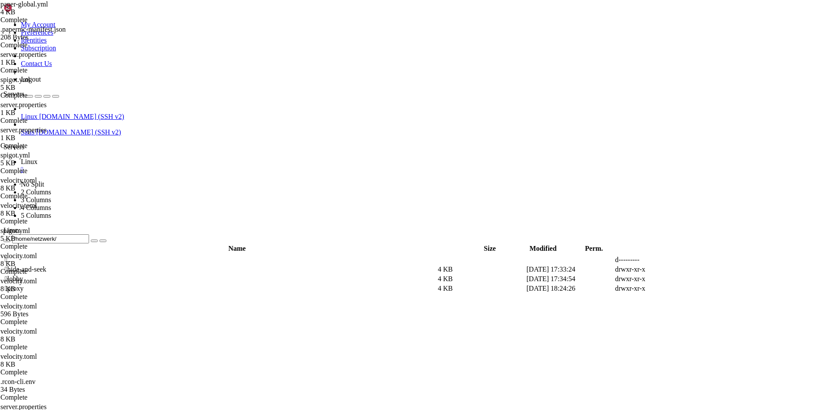
click at [160, 265] on td " hide-and-seek" at bounding box center [220, 269] width 432 height 9
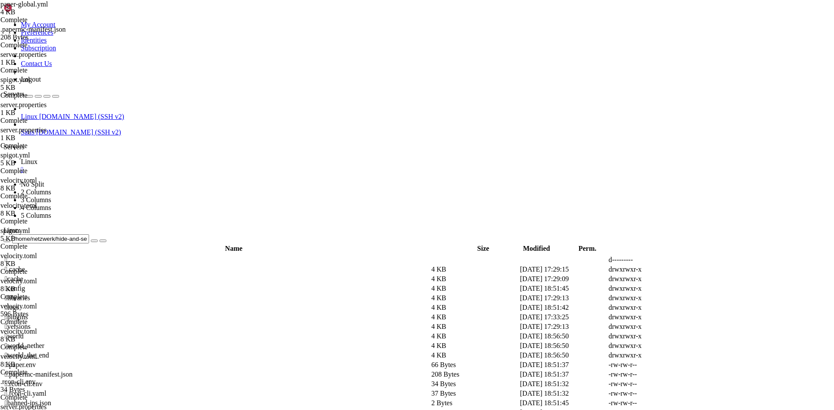
click at [162, 284] on td " config" at bounding box center [216, 288] width 425 height 9
type input "/home/netzwerk/hide-and-seek/config"
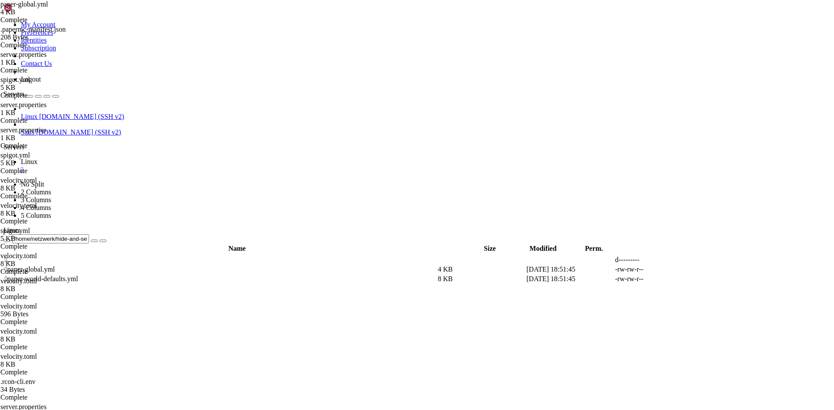
click at [703, 270] on icon at bounding box center [703, 270] width 0 height 0
drag, startPoint x: 183, startPoint y: 249, endPoint x: 167, endPoint y: 249, distance: 16.1
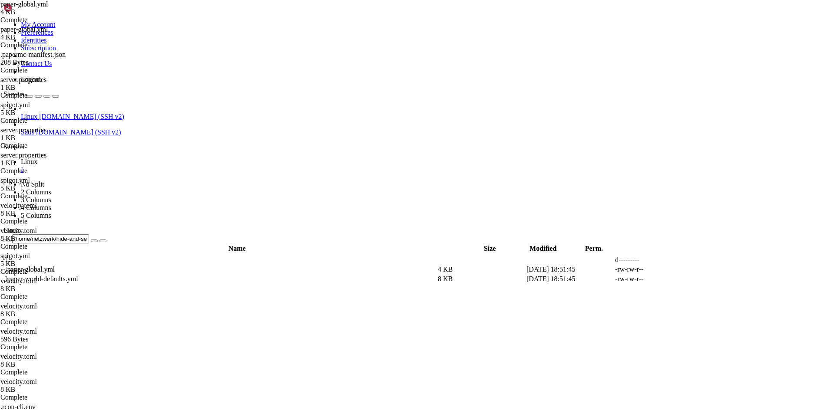
drag, startPoint x: 187, startPoint y: 255, endPoint x: 178, endPoint y: 255, distance: 9.1
type textarea "online-mode: false"
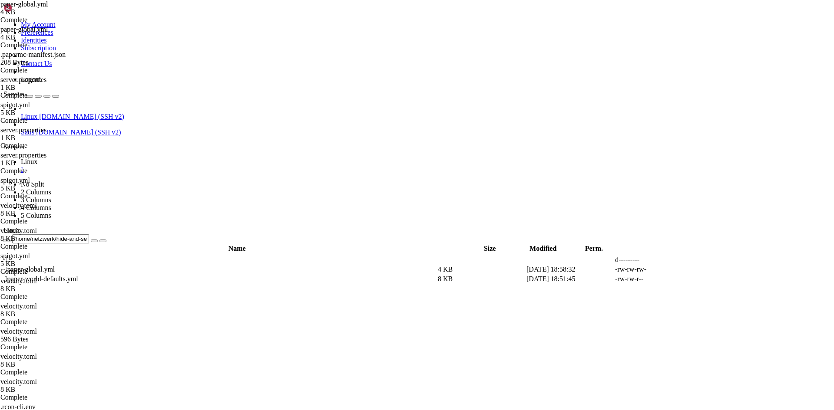
click at [11, 256] on span " .." at bounding box center [8, 259] width 6 height 7
click at [46, 266] on span " hide-and-seek" at bounding box center [26, 269] width 42 height 7
type input "/home/netzwerk/hide-and-seek"
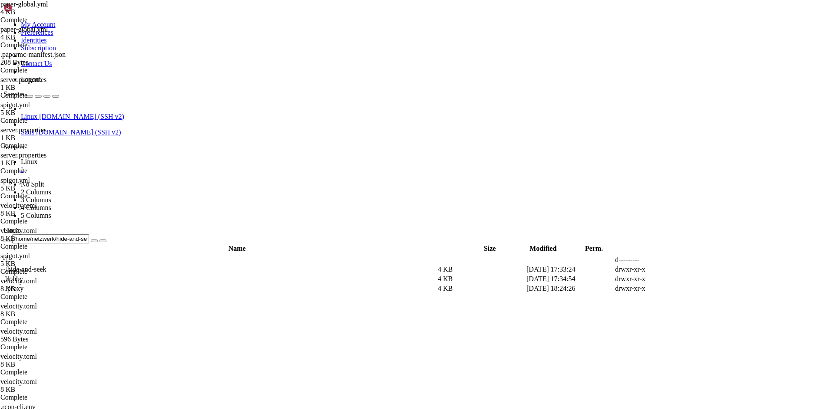
click at [46, 266] on span " hide-and-seek" at bounding box center [26, 269] width 42 height 7
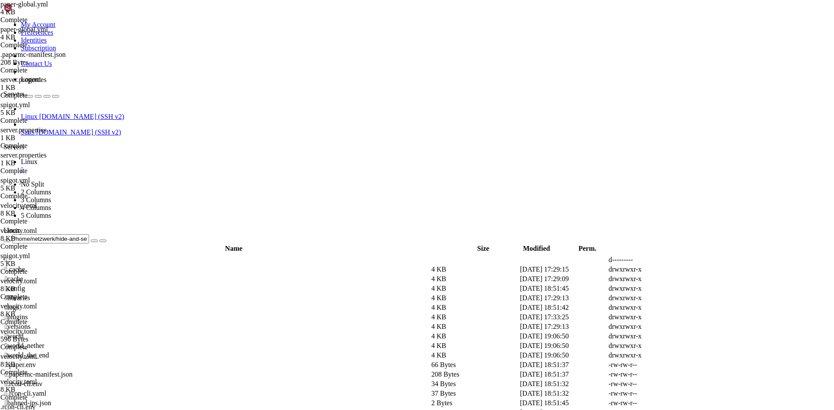
scroll to position [243, 0]
drag, startPoint x: 175, startPoint y: 148, endPoint x: 168, endPoint y: 148, distance: 6.9
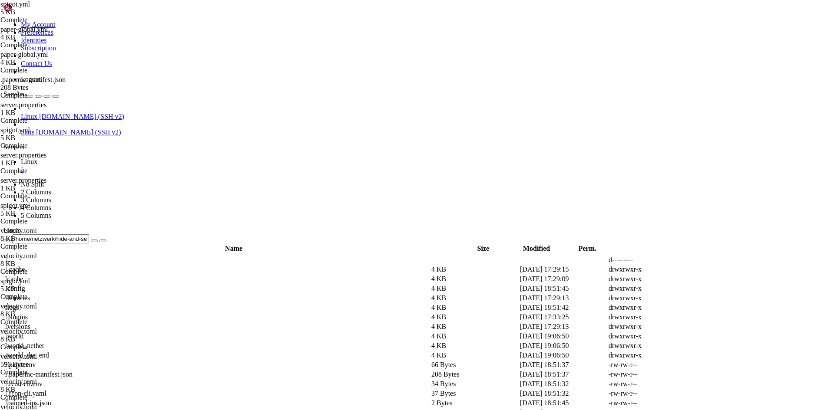
type textarea "bungeecord: false"
click at [173, 256] on td " .." at bounding box center [216, 260] width 425 height 9
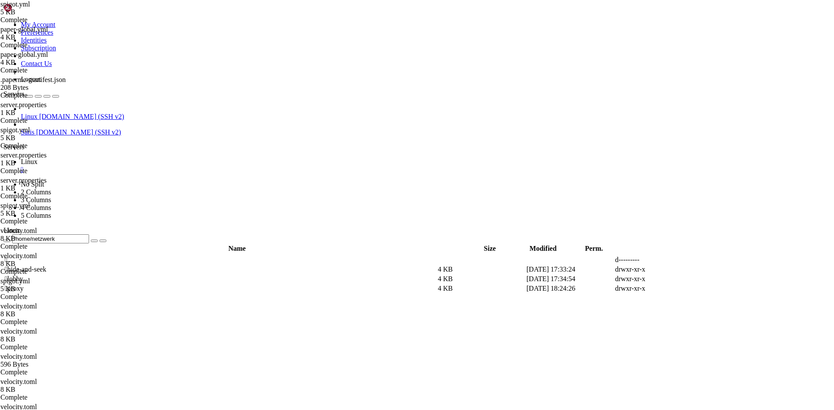
click at [23, 285] on span " proxy" at bounding box center [14, 288] width 19 height 7
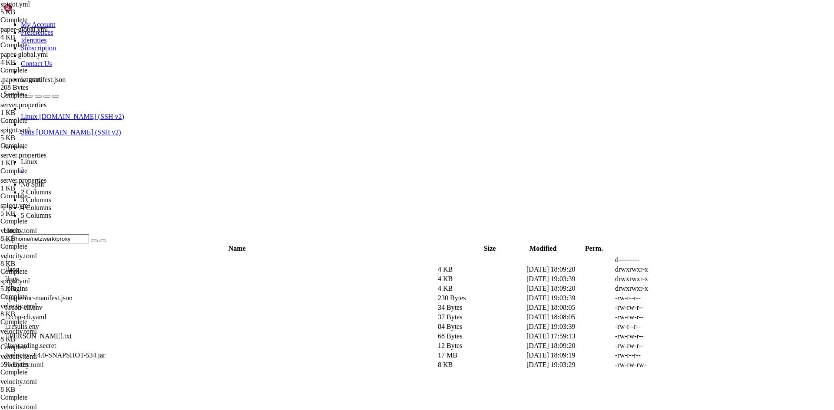
click at [166, 284] on td " plugins" at bounding box center [220, 288] width 432 height 9
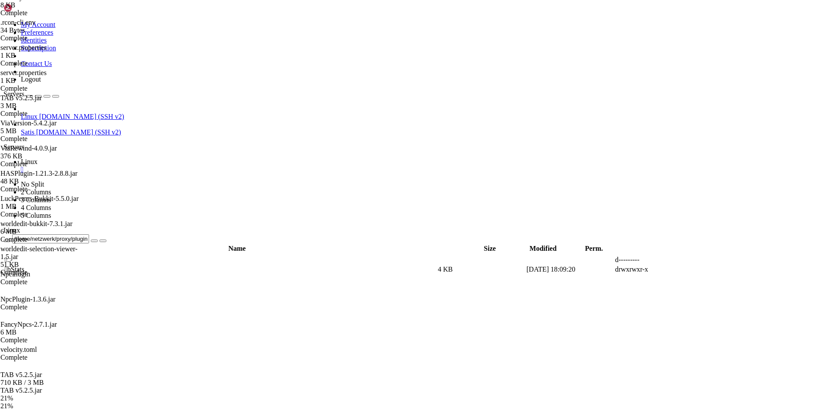
scroll to position [447, 0]
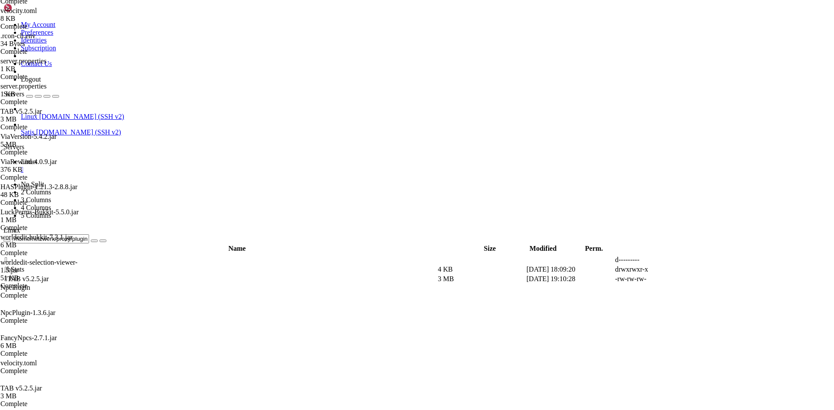
click at [11, 256] on span " .." at bounding box center [8, 259] width 6 height 7
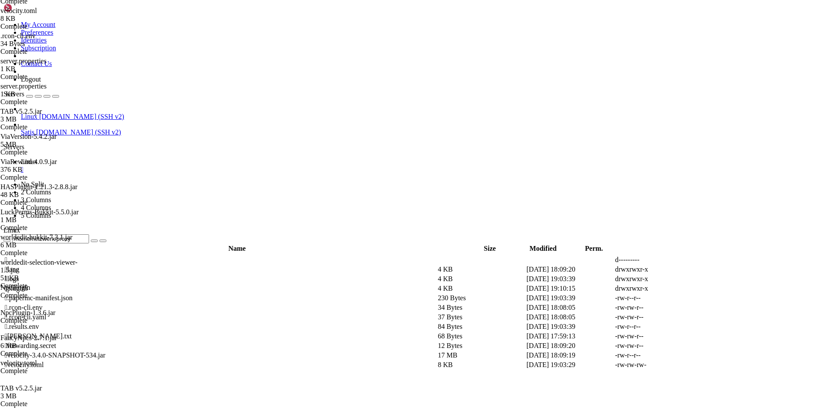
click at [11, 256] on span " .." at bounding box center [8, 259] width 6 height 7
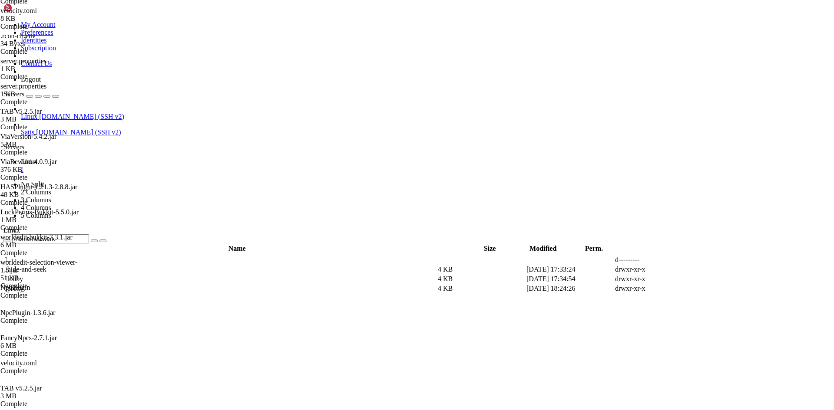
click at [46, 266] on span " hide-and-seek" at bounding box center [26, 269] width 42 height 7
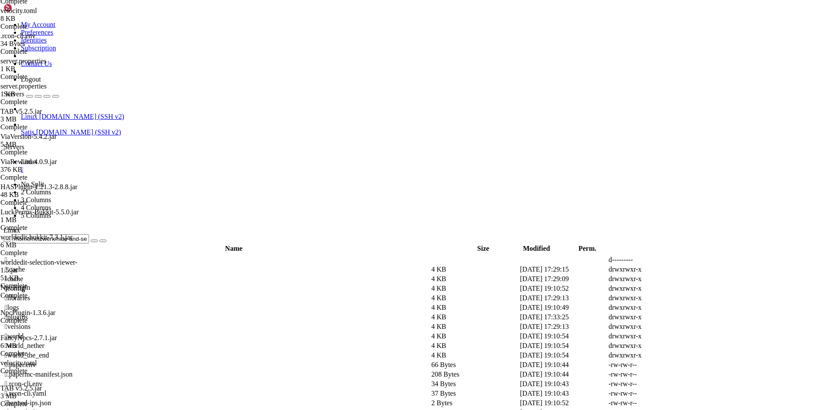
scroll to position [243, 0]
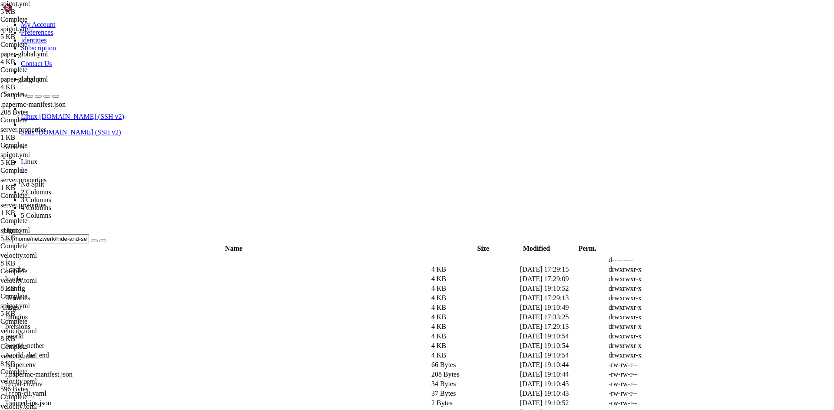
scroll to position [0, 0]
click at [25, 285] on span " config" at bounding box center [15, 288] width 20 height 7
type input "/home/netzwerk/hide-and-seek/config"
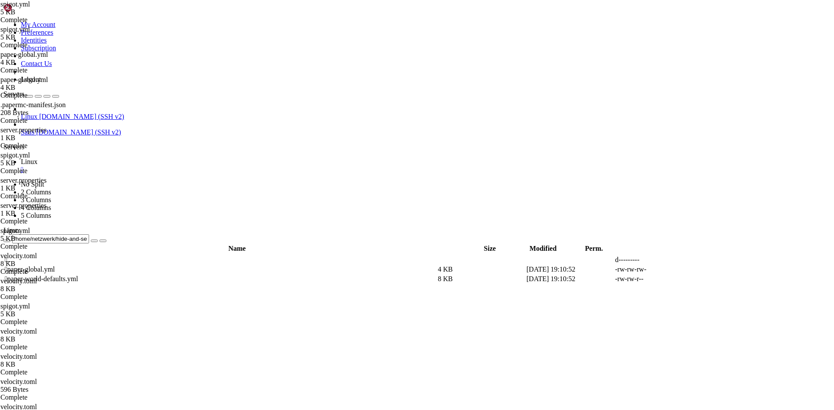
click at [703, 270] on icon at bounding box center [703, 270] width 0 height 0
drag, startPoint x: 185, startPoint y: 249, endPoint x: 168, endPoint y: 247, distance: 17.9
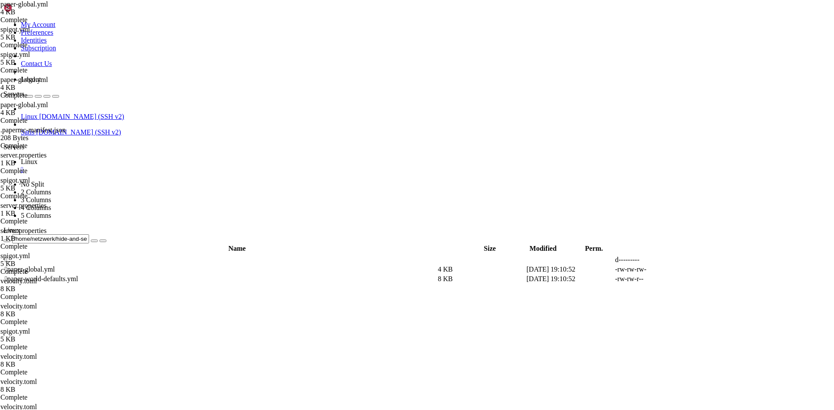
drag, startPoint x: 168, startPoint y: 248, endPoint x: 185, endPoint y: 251, distance: 16.3
drag, startPoint x: 182, startPoint y: 251, endPoint x: 167, endPoint y: 248, distance: 15.8
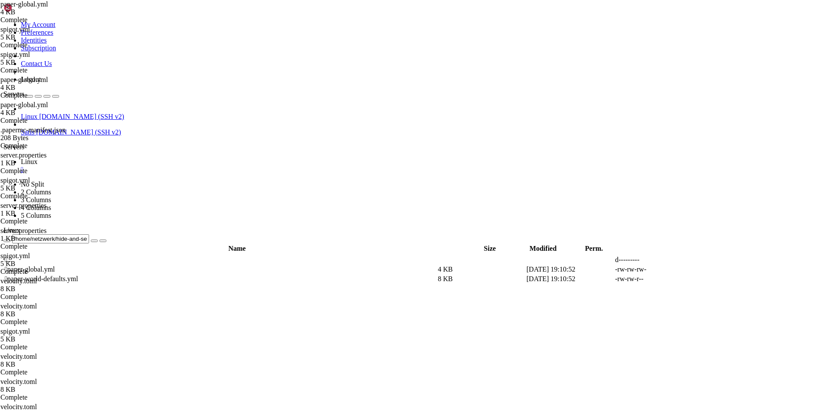
scroll to position [0, 3]
type textarea "enabled: true"
click at [11, 256] on span " .." at bounding box center [8, 259] width 6 height 7
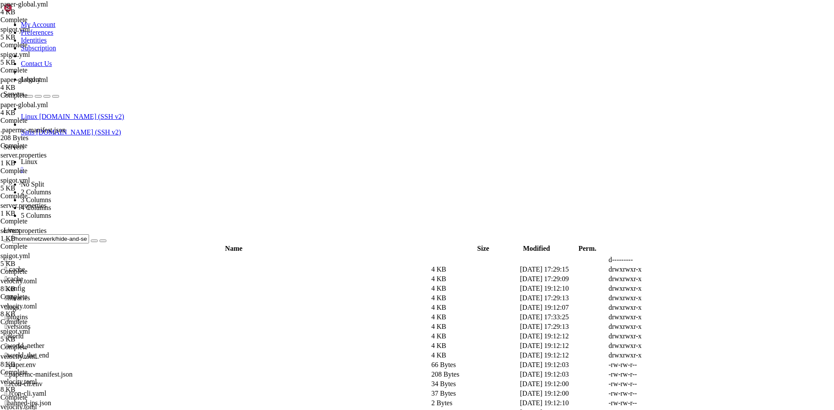
click at [11, 256] on span " .." at bounding box center [8, 259] width 6 height 7
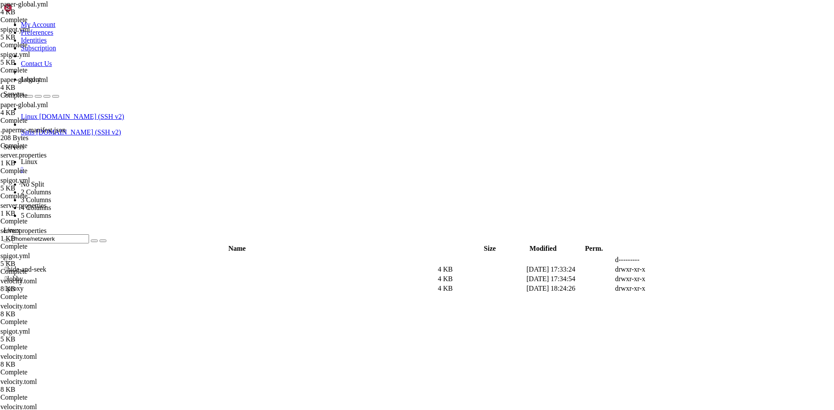
click at [23, 275] on span " lobby" at bounding box center [14, 278] width 18 height 7
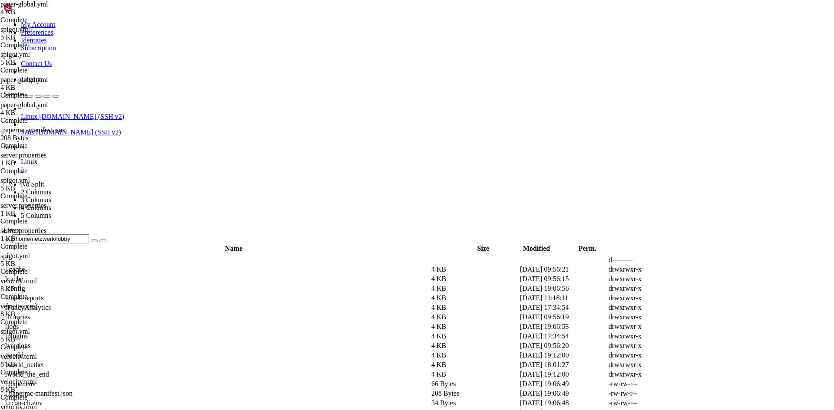
scroll to position [65, 0]
click at [148, 351] on td " world" at bounding box center [216, 355] width 425 height 9
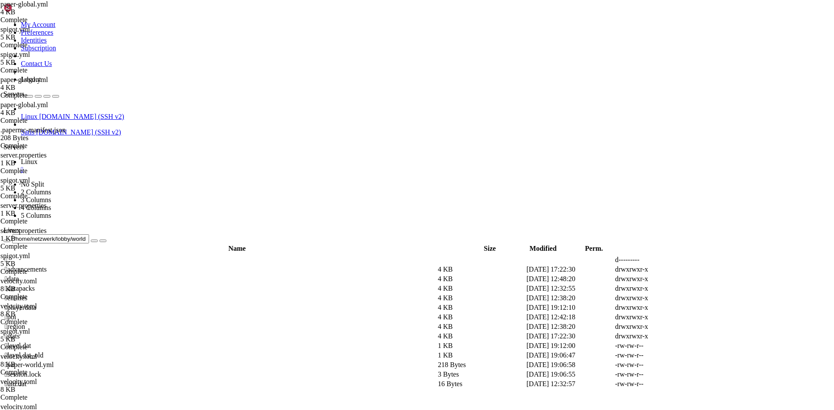
scroll to position [0, 0]
click at [11, 256] on span " .." at bounding box center [8, 259] width 6 height 7
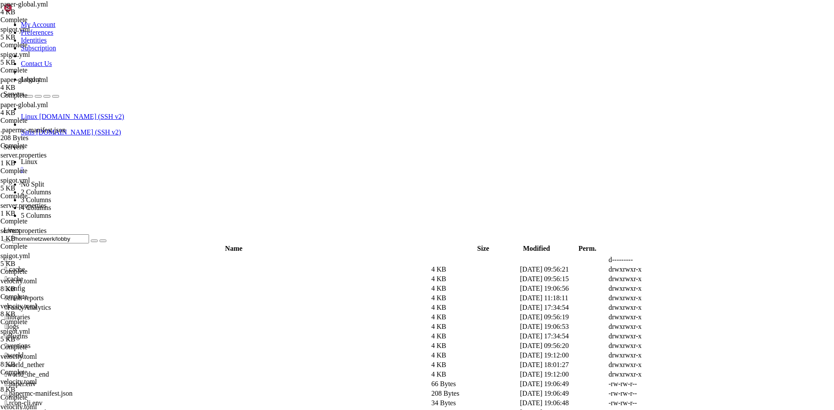
click at [28, 333] on span " plugins" at bounding box center [16, 336] width 23 height 7
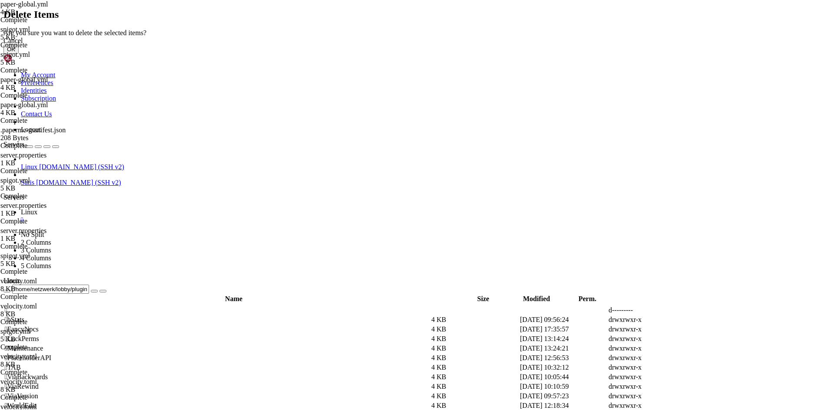
click at [19, 54] on button "OK" at bounding box center [10, 49] width 15 height 9
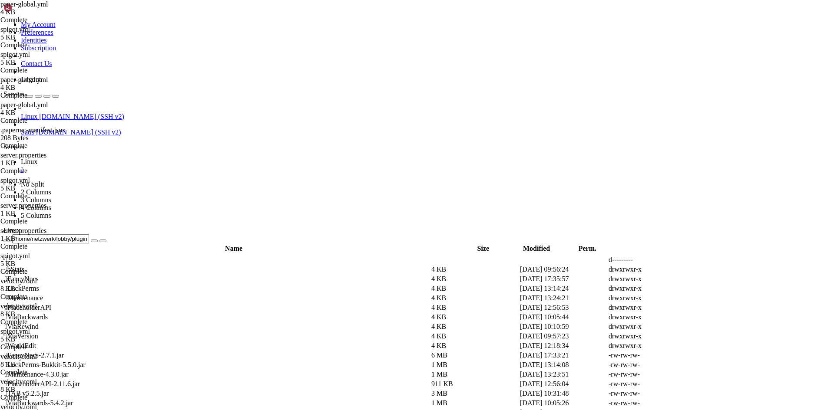
scroll to position [47, 0]
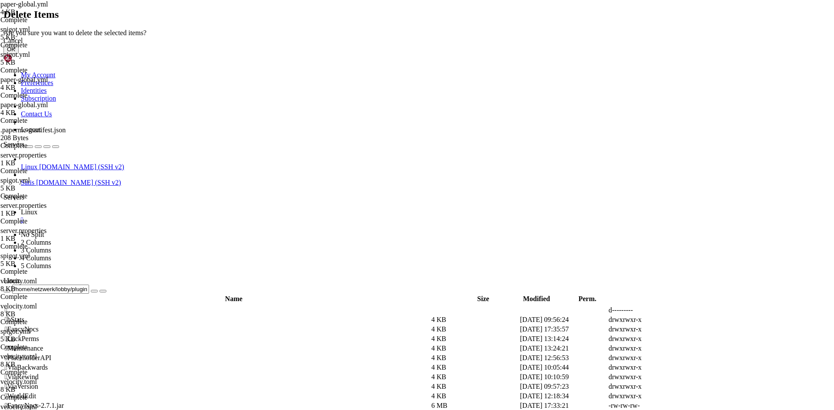
click at [19, 54] on button "OK" at bounding box center [10, 49] width 15 height 9
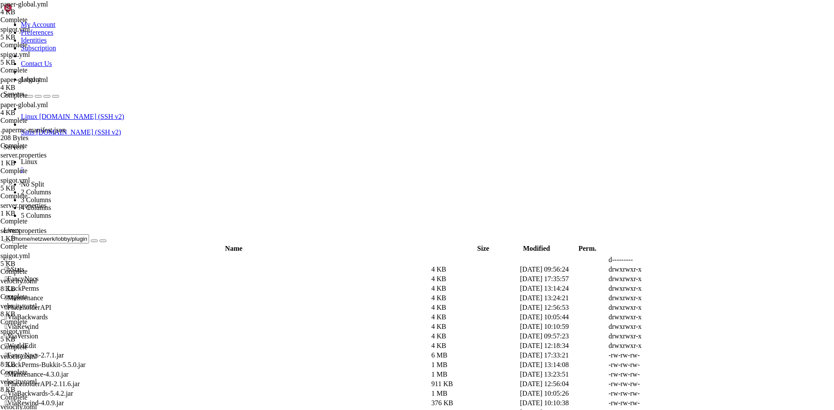
scroll to position [0, 0]
click at [11, 256] on span " .." at bounding box center [8, 259] width 6 height 7
click at [25, 285] on span " config" at bounding box center [15, 288] width 20 height 7
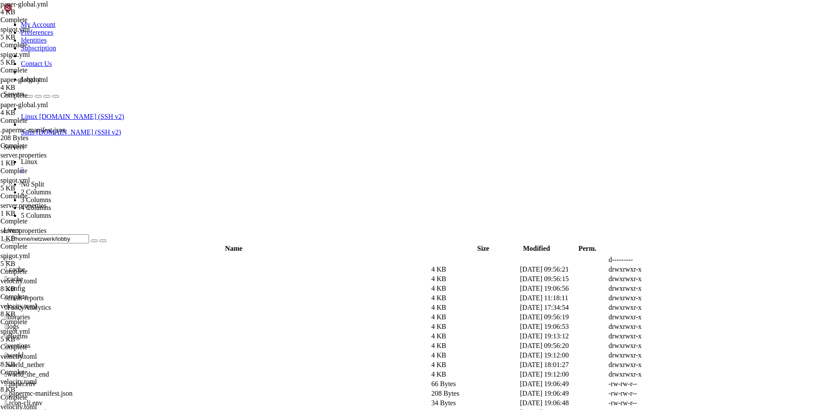
type input "/home/netzwerk/lobby/config"
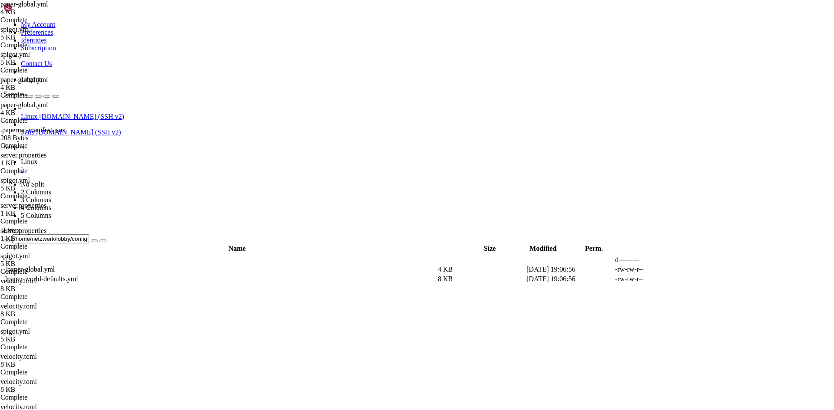
click at [703, 270] on icon at bounding box center [703, 270] width 0 height 0
drag, startPoint x: 165, startPoint y: 233, endPoint x: 207, endPoint y: 233, distance: 42.5
type textarea "secret: vmkdAaaUIFtf"
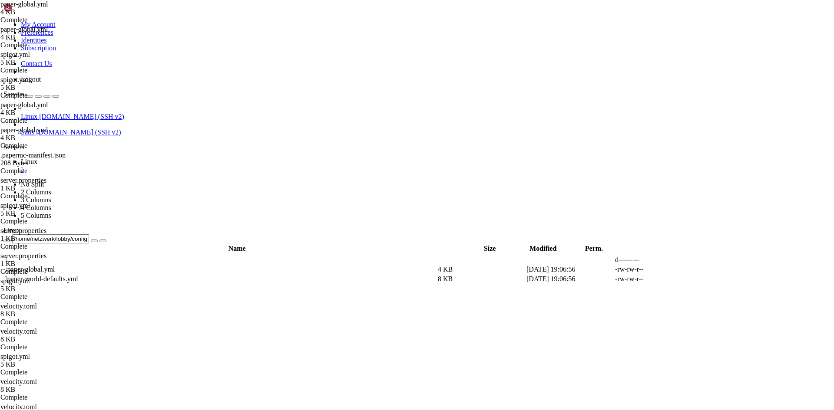
drag, startPoint x: 184, startPoint y: 29, endPoint x: 200, endPoint y: 29, distance: 16.5
click at [89, 234] on input "/home/netzwerk/lobby/config" at bounding box center [50, 238] width 77 height 9
click at [46, 266] on span " hide-and-seek" at bounding box center [26, 269] width 42 height 7
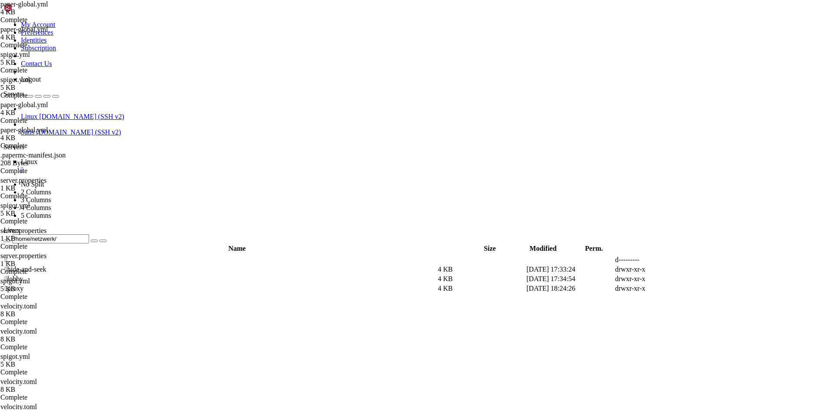
click at [46, 266] on span " hide-and-seek" at bounding box center [26, 269] width 42 height 7
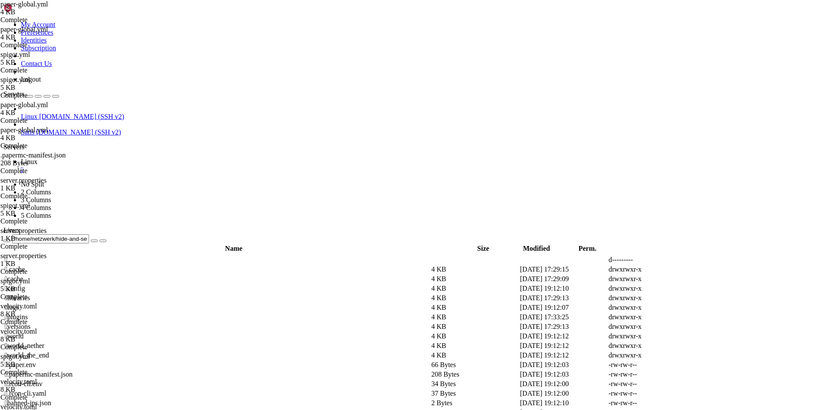
click at [138, 284] on td " config" at bounding box center [216, 288] width 425 height 9
type input "/home/netzwerk/hide-and-seek/config"
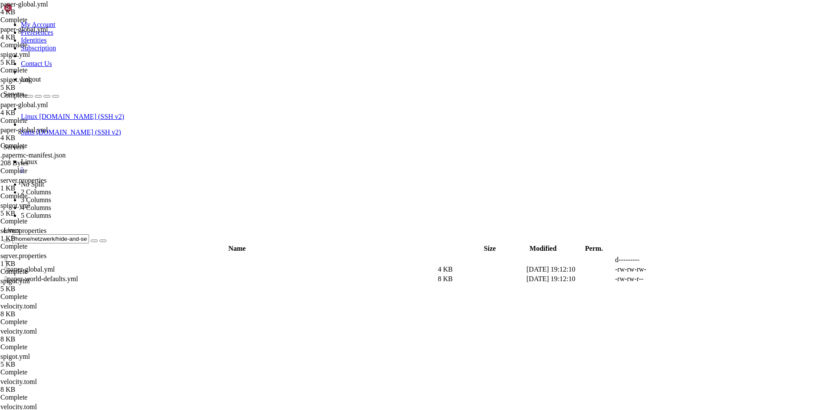
click at [703, 270] on icon at bounding box center [703, 270] width 0 height 0
drag, startPoint x: 174, startPoint y: 265, endPoint x: 166, endPoint y: 264, distance: 8.0
drag, startPoint x: 173, startPoint y: 261, endPoint x: 164, endPoint y: 261, distance: 8.7
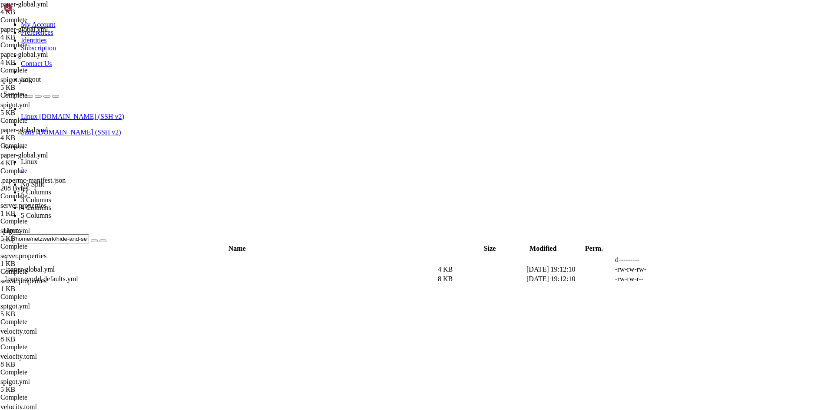
type textarea "secret:"
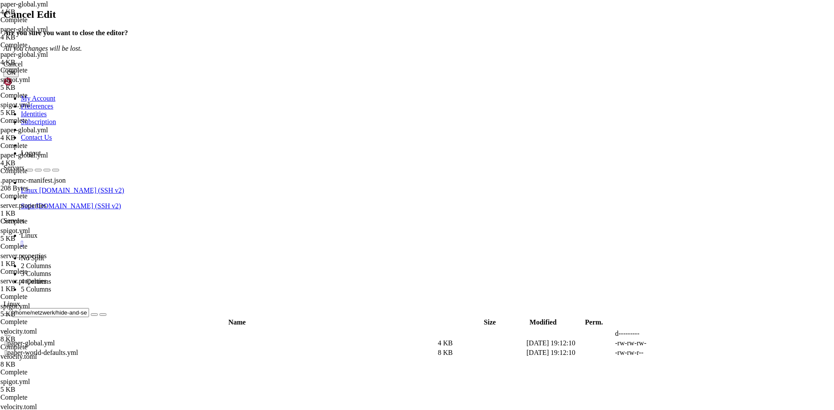
click at [19, 77] on button "OK" at bounding box center [10, 72] width 15 height 9
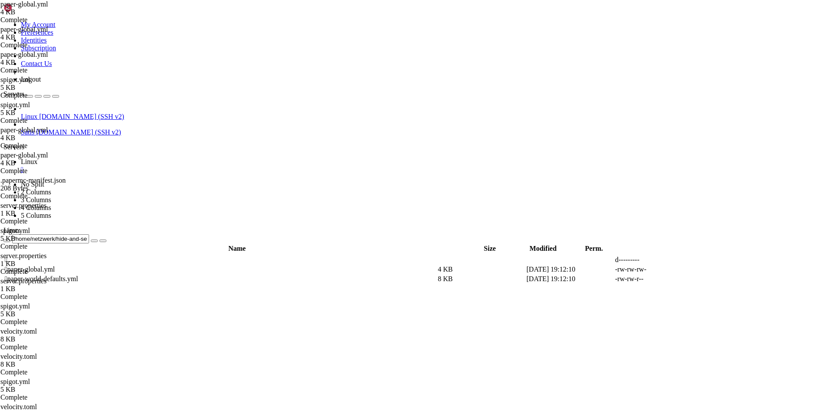
click at [703, 270] on icon at bounding box center [703, 270] width 0 height 0
drag, startPoint x: 165, startPoint y: 261, endPoint x: 169, endPoint y: 261, distance: 4.8
drag, startPoint x: 183, startPoint y: 249, endPoint x: 167, endPoint y: 251, distance: 16.1
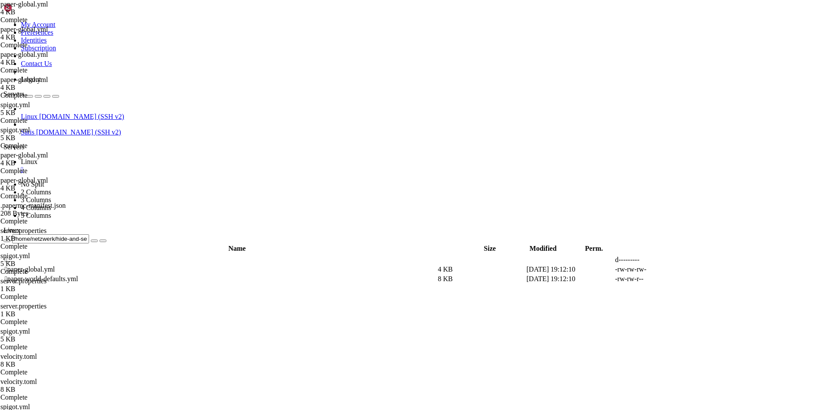
type textarea "enabled: true"
click at [11, 256] on span " .." at bounding box center [8, 259] width 6 height 7
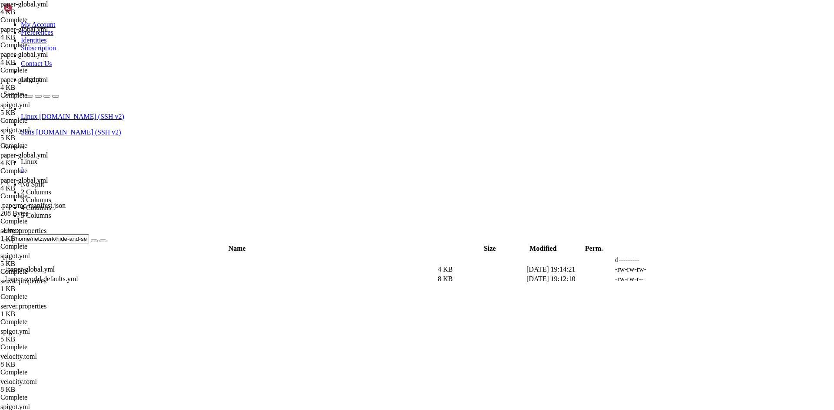
click at [11, 256] on span " .." at bounding box center [8, 259] width 6 height 7
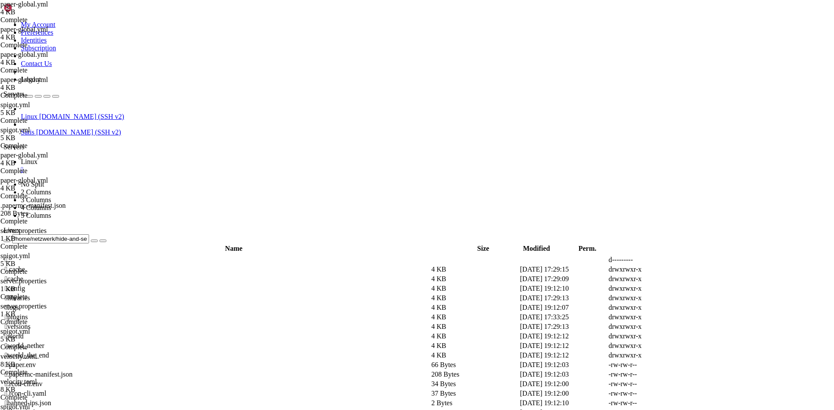
click at [28, 313] on span " plugins" at bounding box center [16, 316] width 23 height 7
type input "/home/netzwerk/hide-and-seek/plugins"
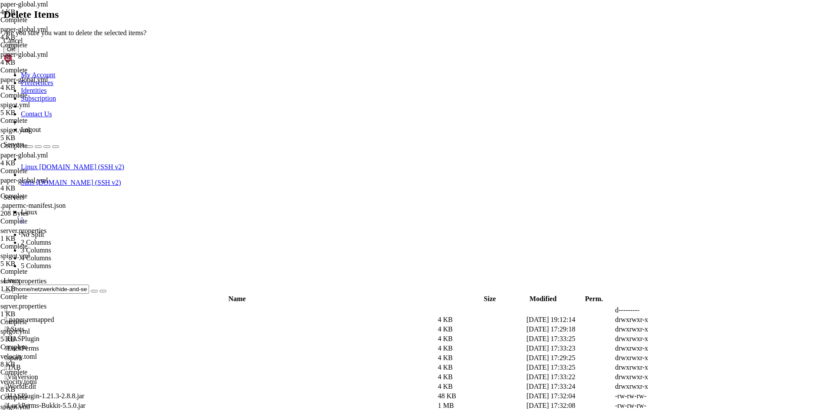
click at [19, 54] on button "OK" at bounding box center [10, 49] width 15 height 9
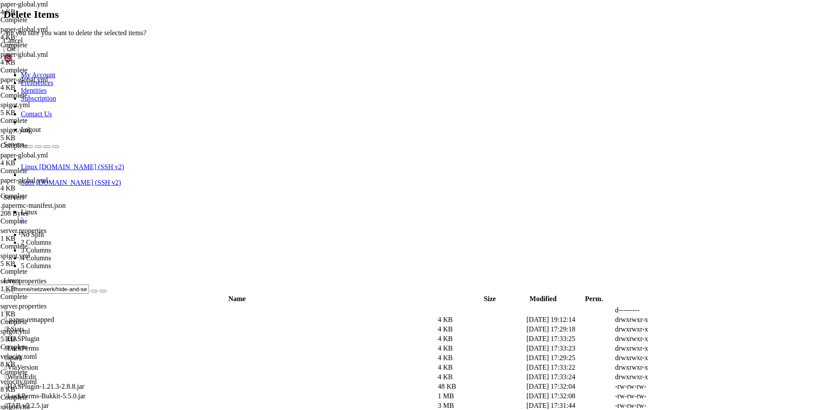
click at [19, 54] on button "OK" at bounding box center [10, 49] width 15 height 9
